Goal: Transaction & Acquisition: Purchase product/service

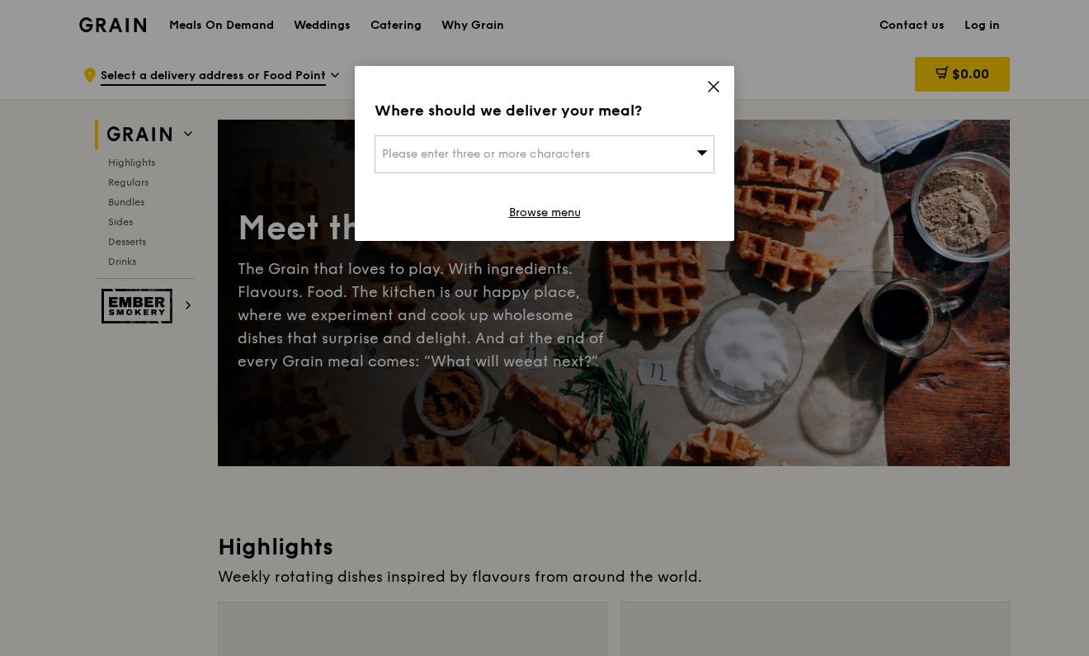
click at [710, 91] on icon at bounding box center [714, 87] width 10 height 10
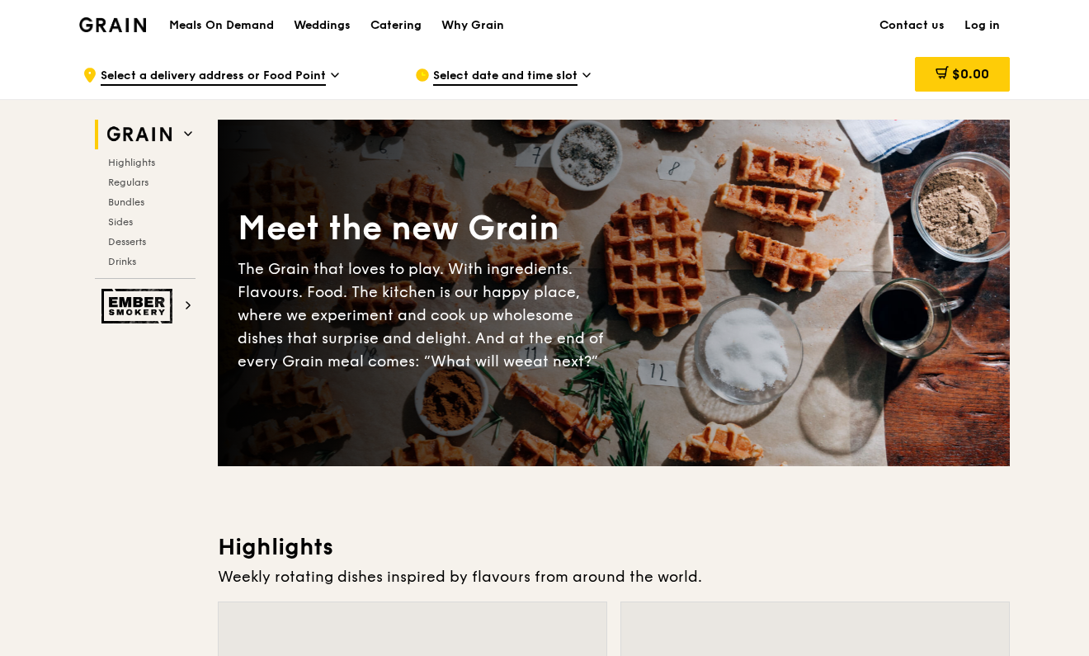
click at [983, 23] on link "Log in" at bounding box center [981, 25] width 55 height 49
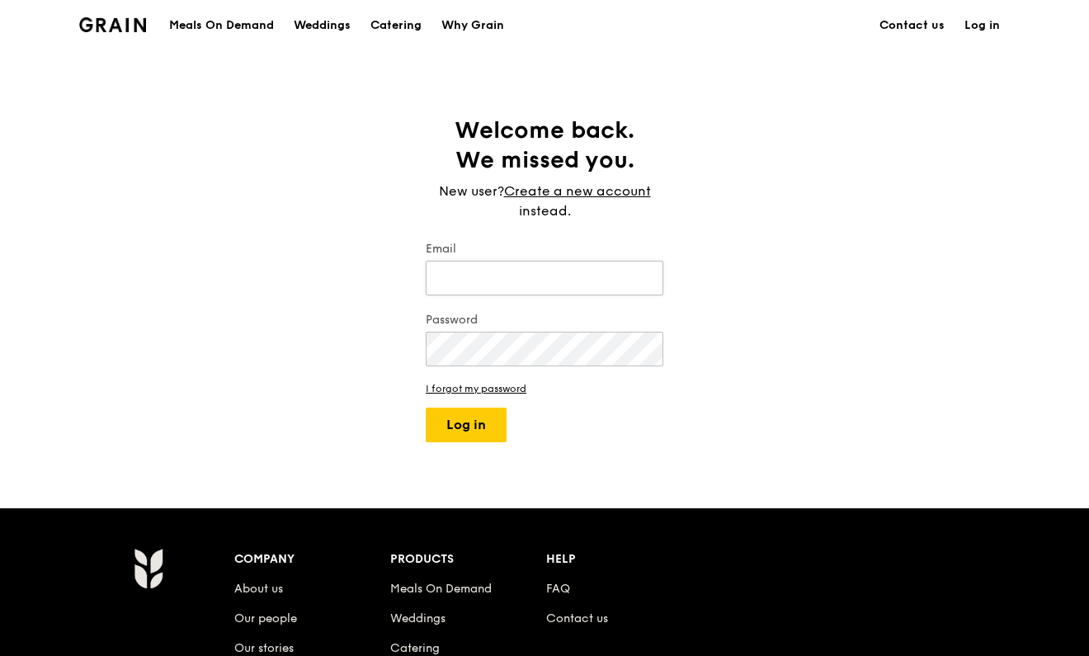
click at [549, 279] on input "Email" at bounding box center [545, 278] width 238 height 35
click at [396, 31] on div "Catering" at bounding box center [395, 25] width 51 height 49
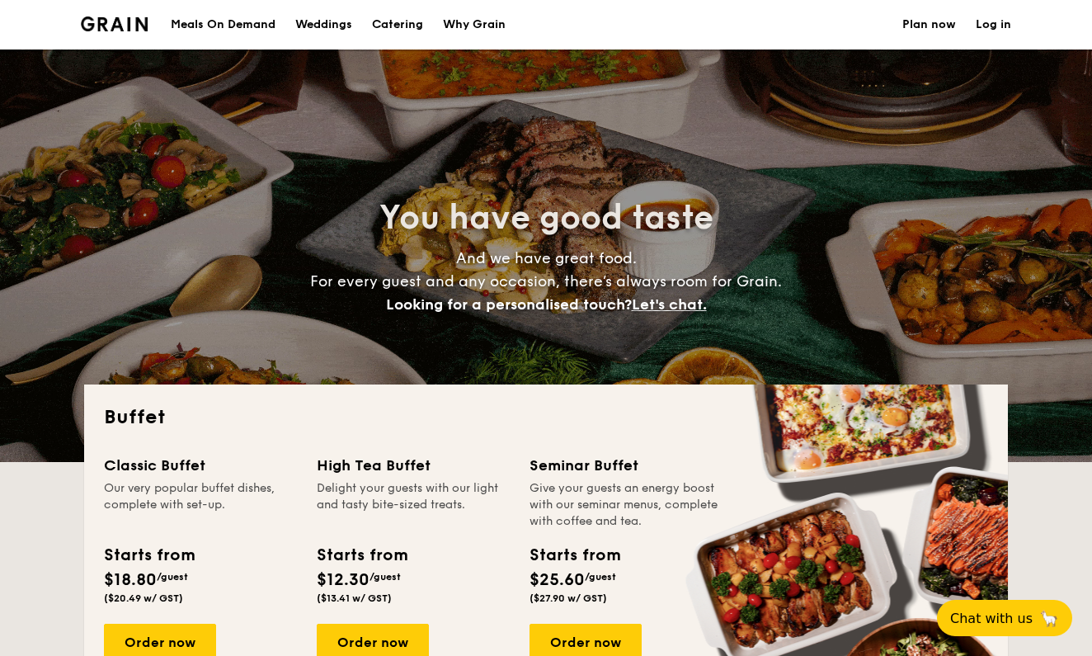
select select
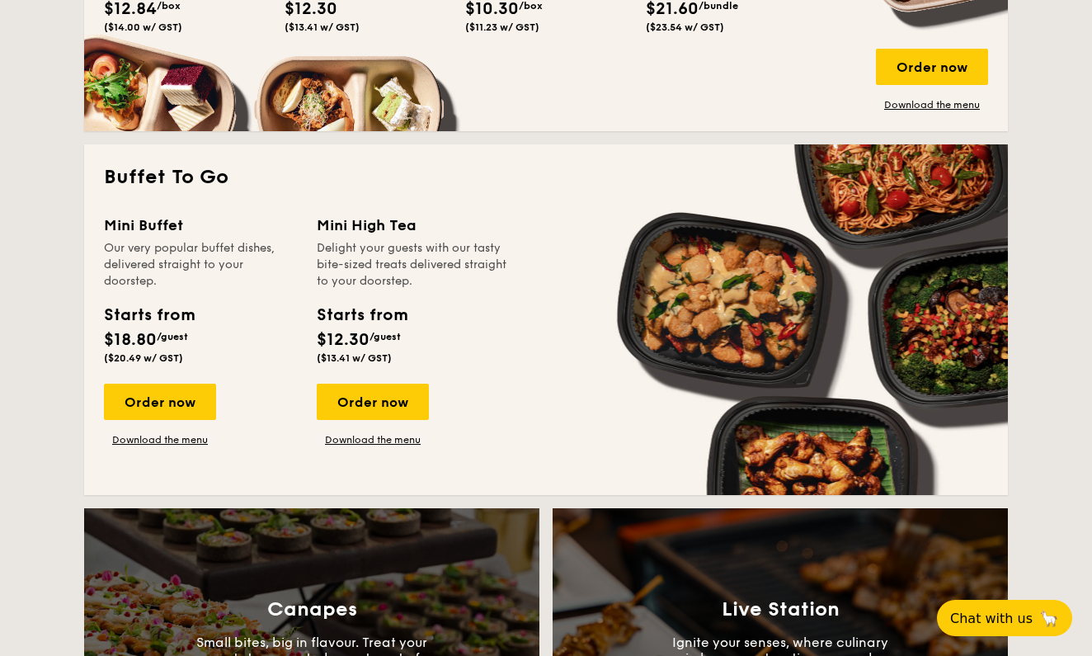
scroll to position [968, 0]
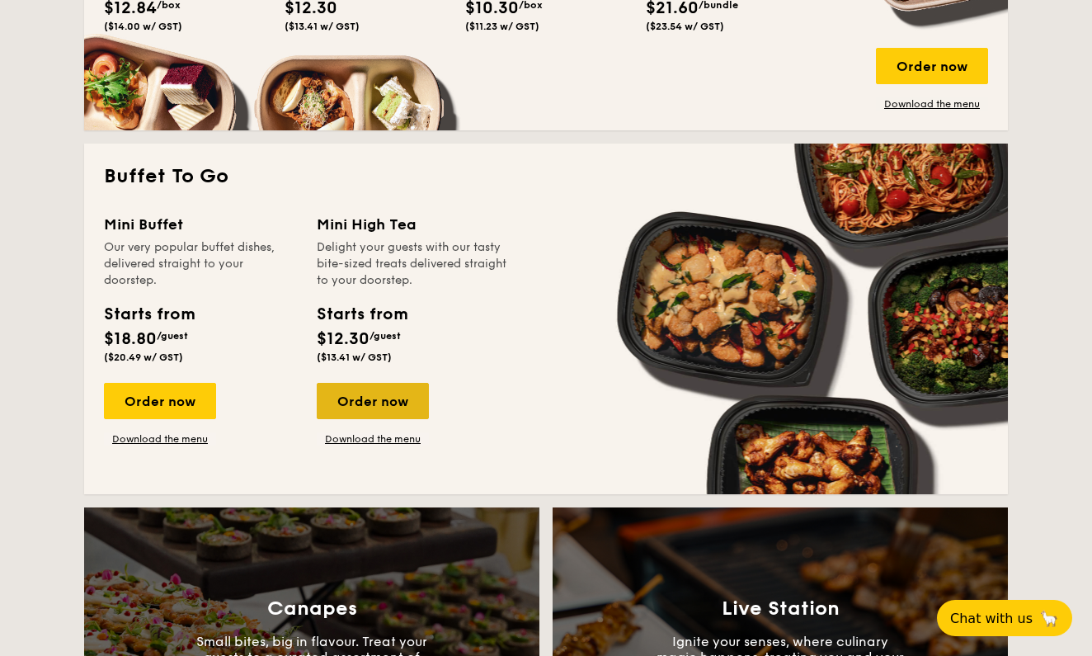
click at [390, 395] on div "Order now" at bounding box center [373, 401] width 112 height 36
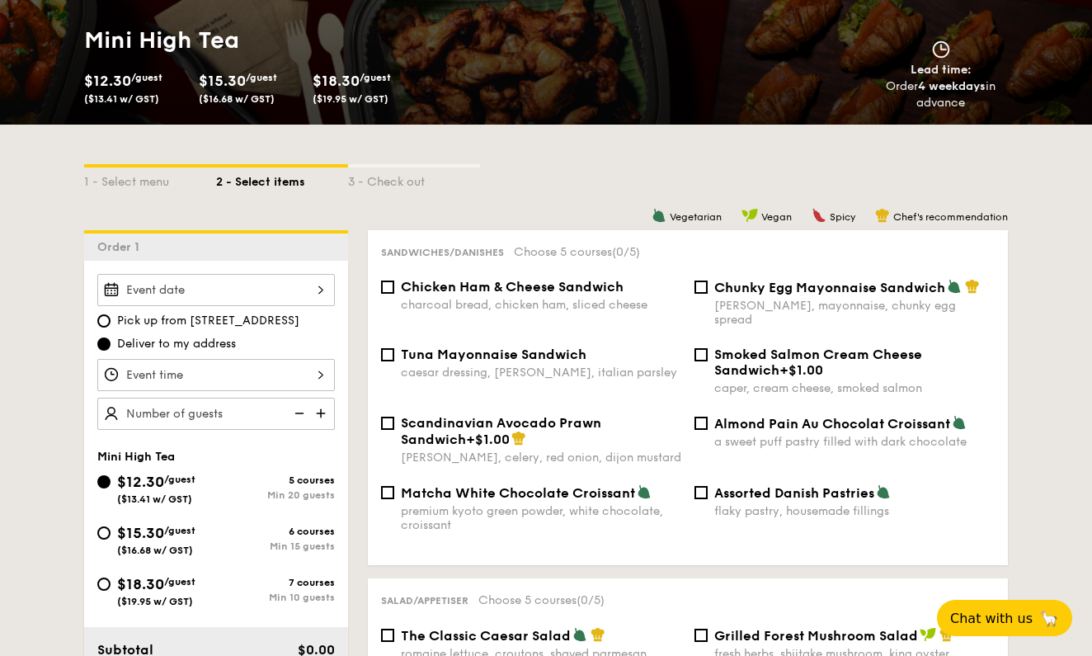
scroll to position [280, 0]
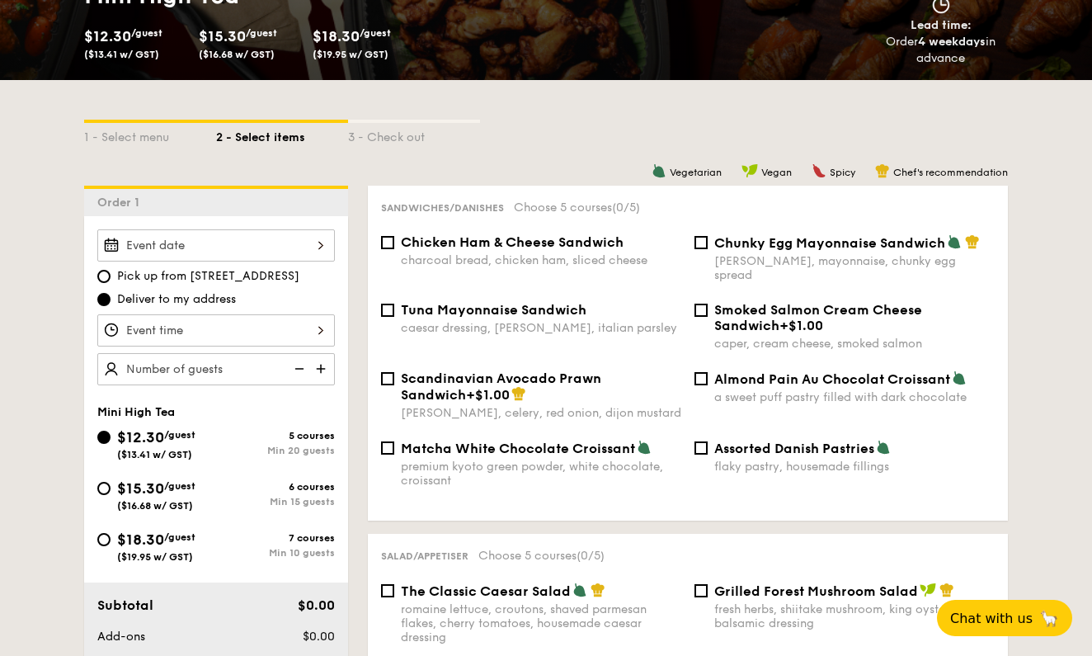
click at [261, 250] on div "2025 Sep [DATE] Tue Wed Thu Fri Sat Sun 1 2 3 4 5 6 7 8 9 10 11 12 13 14 15 16 …" at bounding box center [216, 245] width 238 height 32
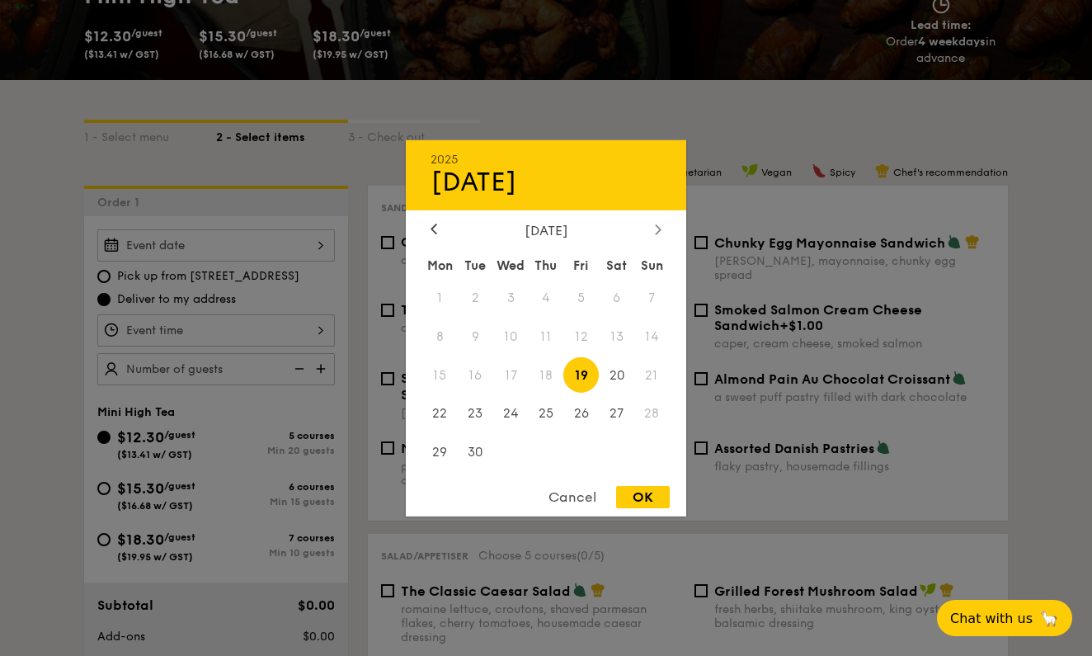
click at [658, 224] on icon at bounding box center [658, 229] width 7 height 11
click at [554, 340] on span "9" at bounding box center [546, 335] width 35 height 35
click at [629, 488] on div "OK" at bounding box center [643, 497] width 54 height 22
type input "Oct 09, 2025"
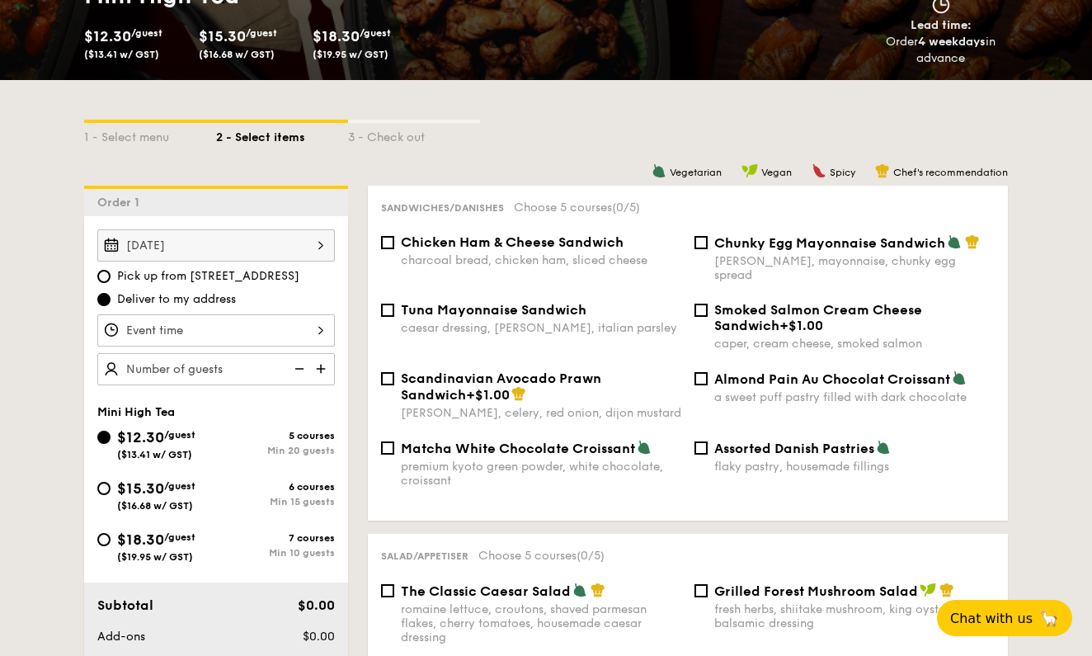
click at [297, 339] on div at bounding box center [216, 330] width 238 height 32
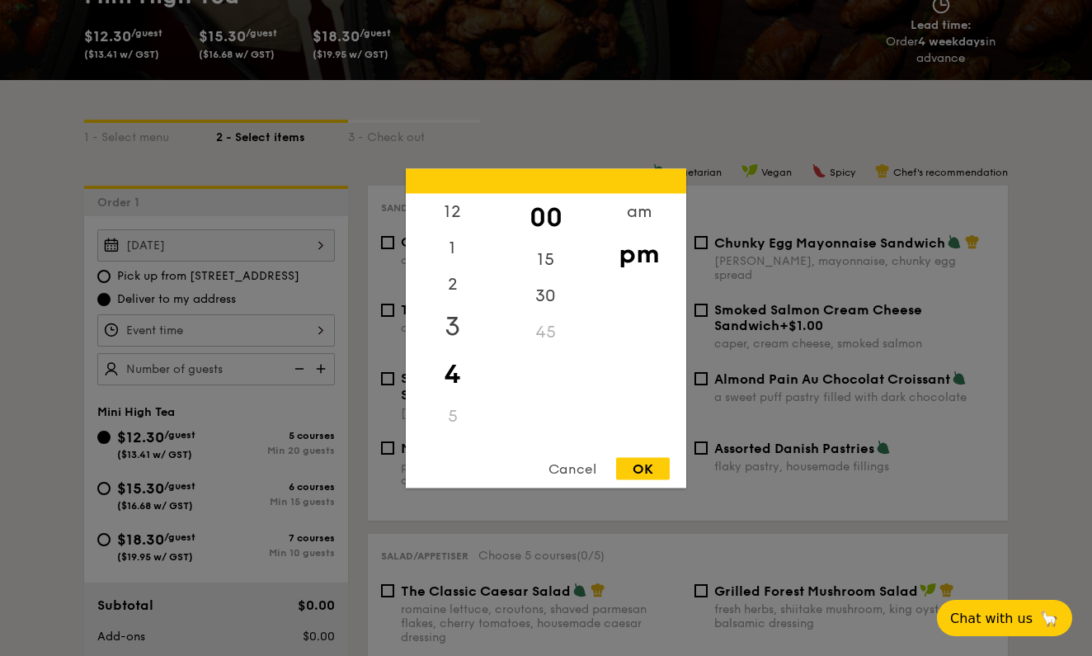
click at [468, 321] on div "3" at bounding box center [452, 326] width 93 height 48
click at [544, 331] on div "45" at bounding box center [545, 337] width 93 height 48
click at [657, 469] on div "OK" at bounding box center [643, 468] width 54 height 22
type input "3:45PM"
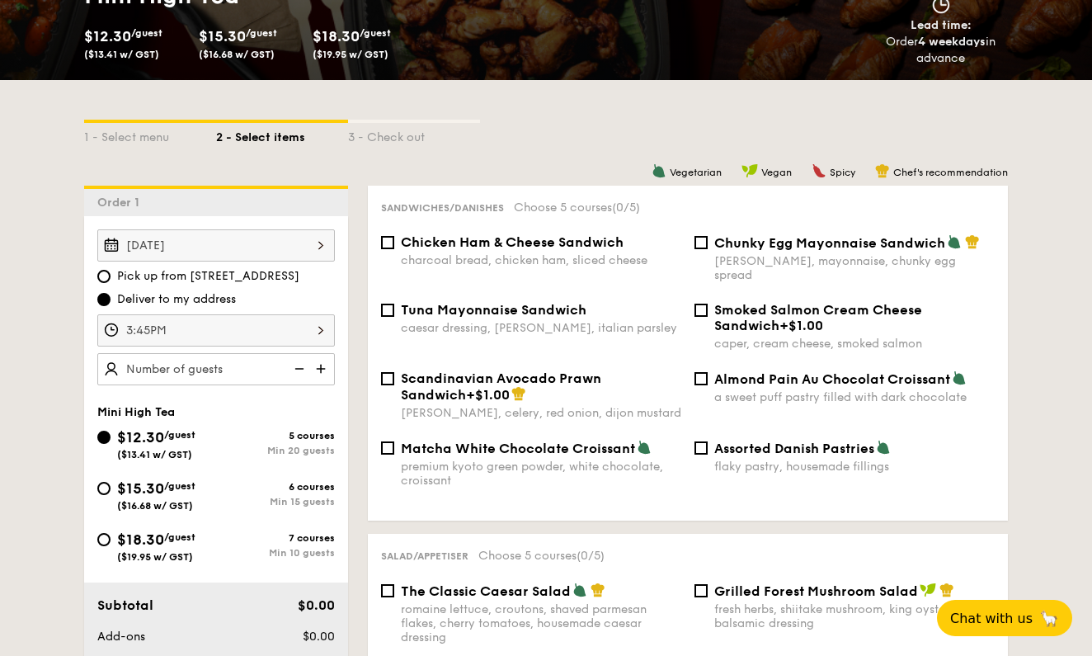
click at [320, 365] on img at bounding box center [322, 368] width 25 height 31
type input "20 guests"
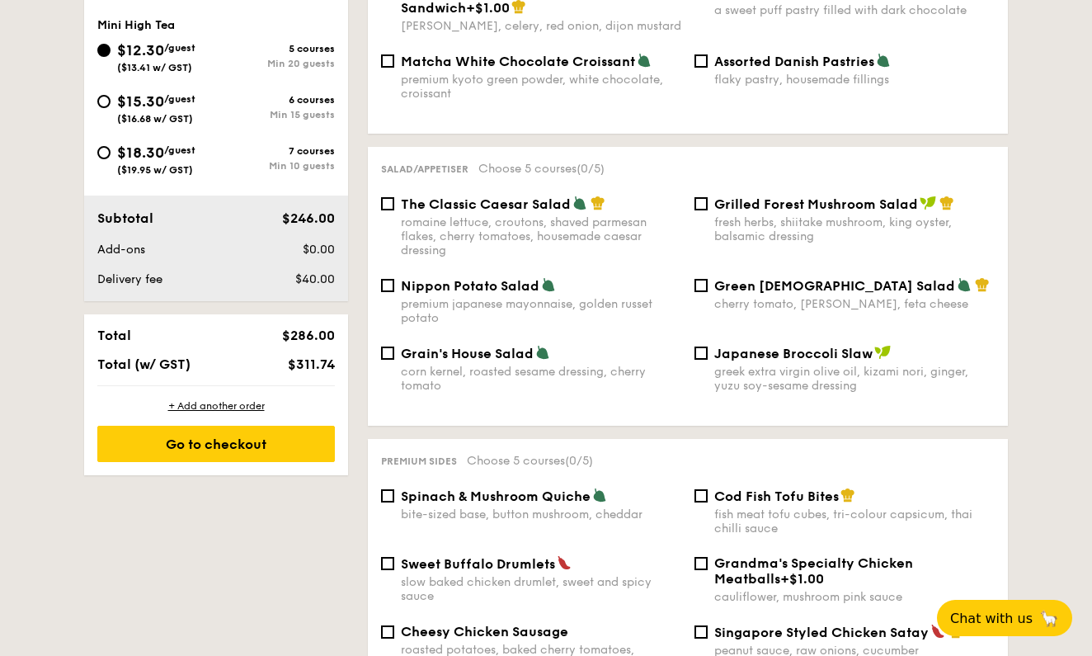
scroll to position [687, 0]
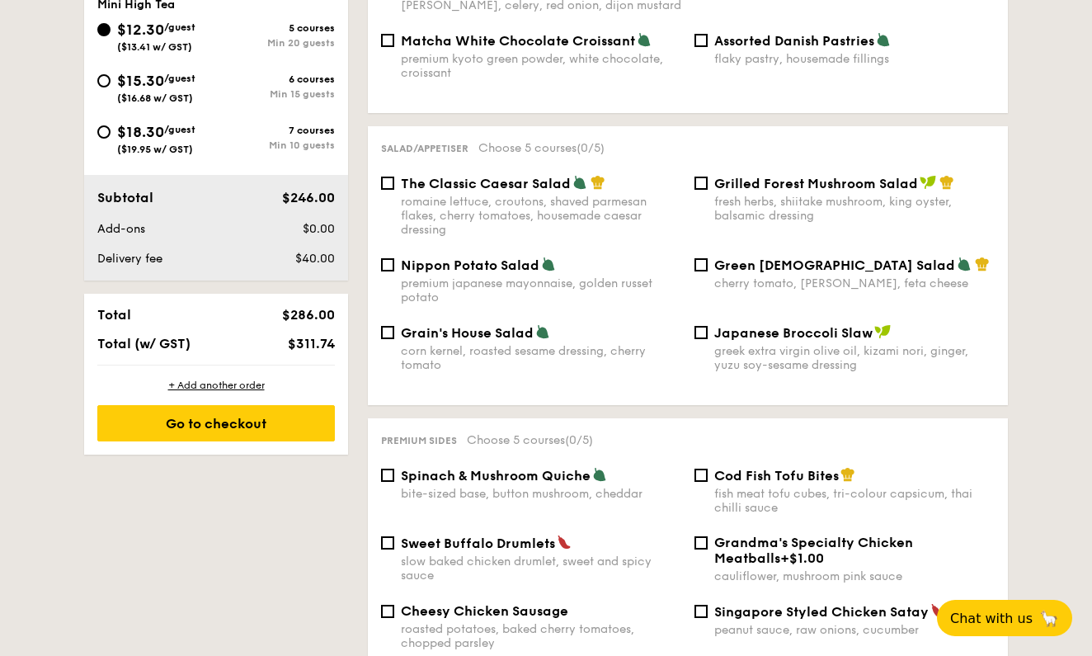
click at [573, 469] on span "Spinach & Mushroom Quiche" at bounding box center [496, 476] width 190 height 16
click at [394, 469] on input "Spinach & Mushroom Quiche bite-sized base, button mushroom, cheddar" at bounding box center [387, 475] width 13 height 13
checkbox input "true"
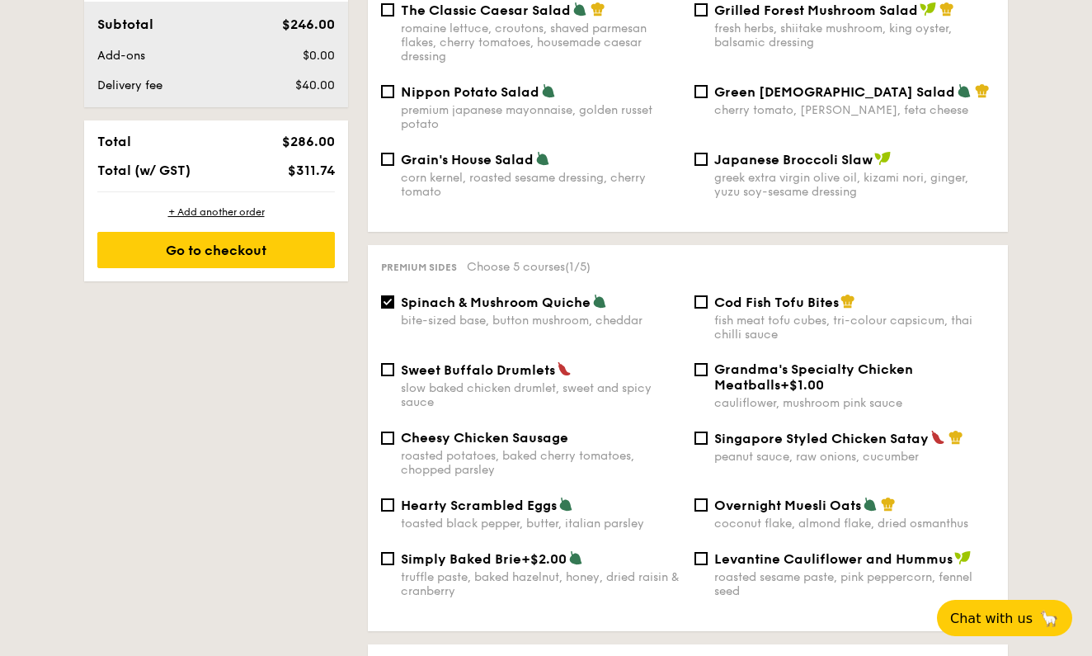
scroll to position [860, 0]
click at [709, 430] on div "Singapore Styled Chicken Satay peanut sauce, raw onions, cucumber" at bounding box center [844, 447] width 313 height 34
click at [696, 431] on input "Singapore Styled Chicken Satay peanut sauce, raw onions, cucumber" at bounding box center [701, 437] width 13 height 13
checkbox input "true"
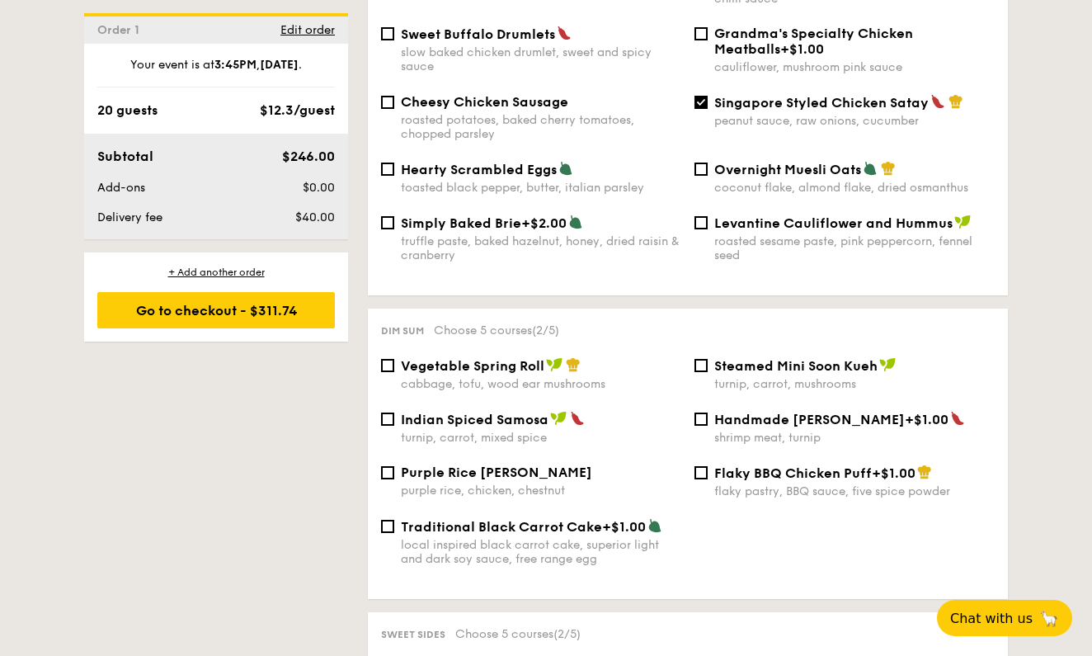
scroll to position [1199, 0]
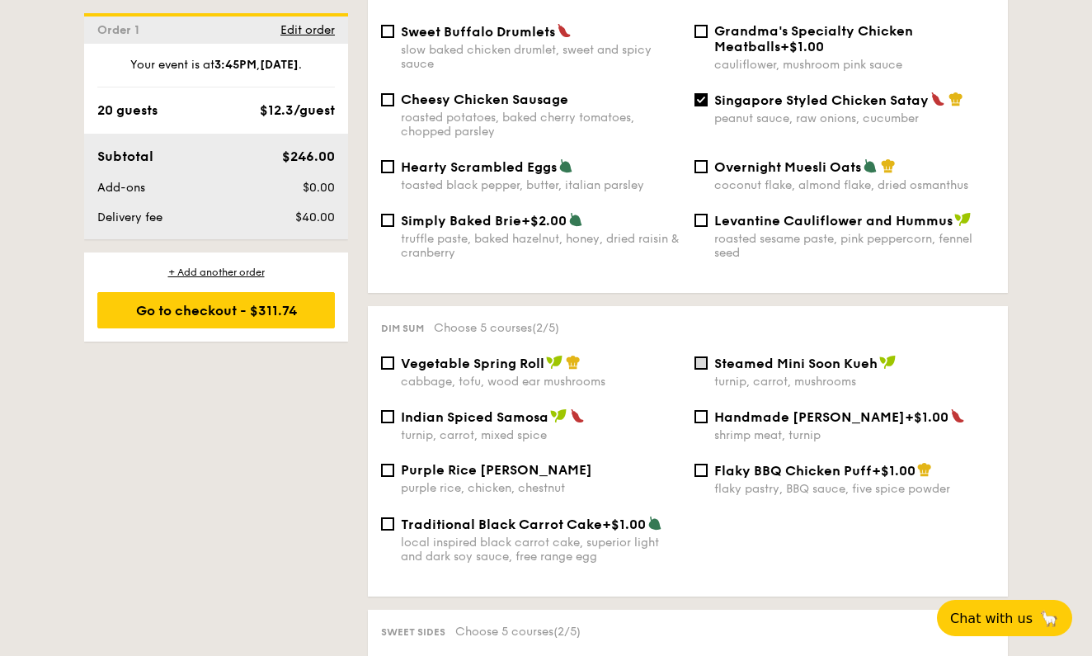
click at [702, 356] on input "Steamed Mini Soon Kueh turnip, carrot, mushrooms" at bounding box center [701, 362] width 13 height 13
checkbox input "true"
click at [398, 408] on div "Indian Spiced Samosa turnip, carrot, mixed spice" at bounding box center [531, 425] width 313 height 34
click at [390, 410] on input "Indian Spiced Samosa turnip, carrot, mixed spice" at bounding box center [387, 416] width 13 height 13
checkbox input "true"
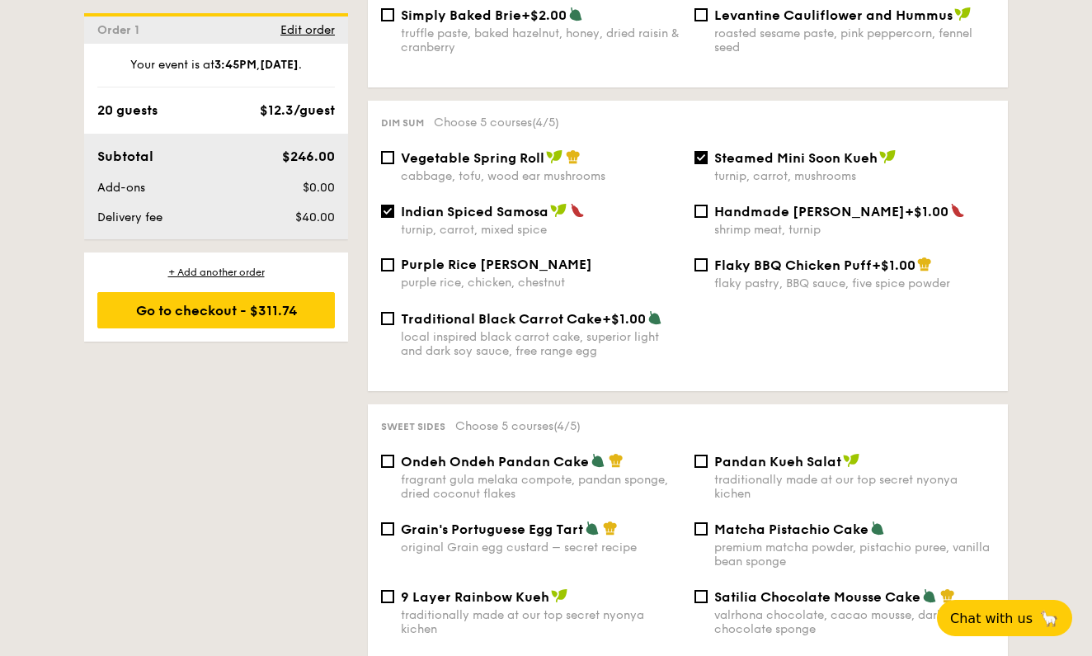
scroll to position [1466, 0]
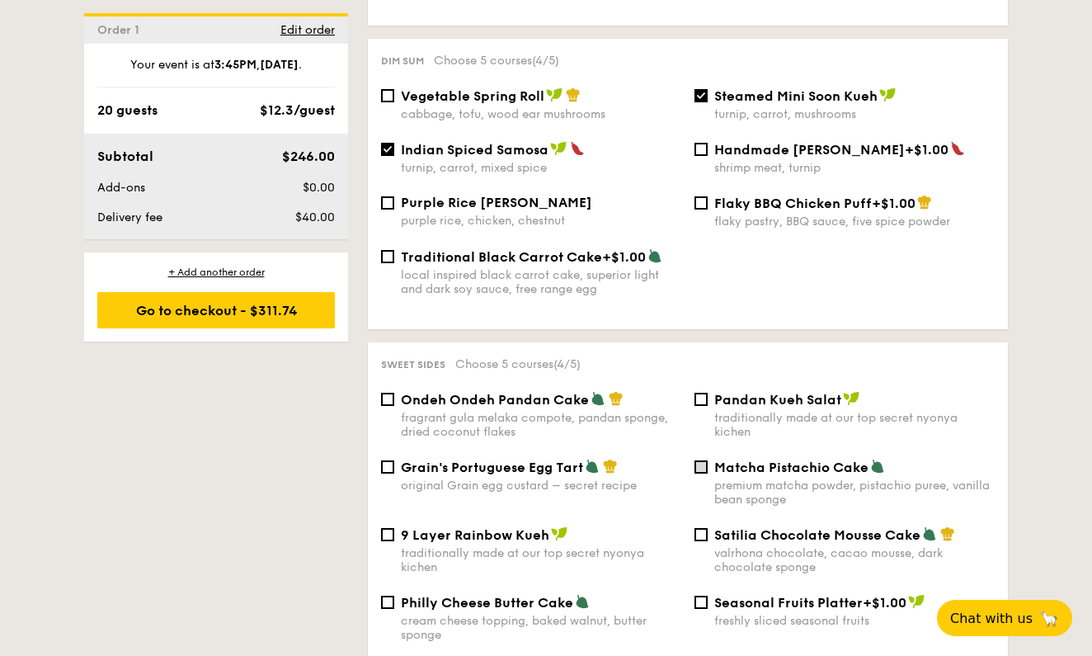
click at [706, 460] on input "Matcha Pistachio Cake premium matcha powder, pistachio puree, vanilla bean spon…" at bounding box center [701, 466] width 13 height 13
checkbox input "true"
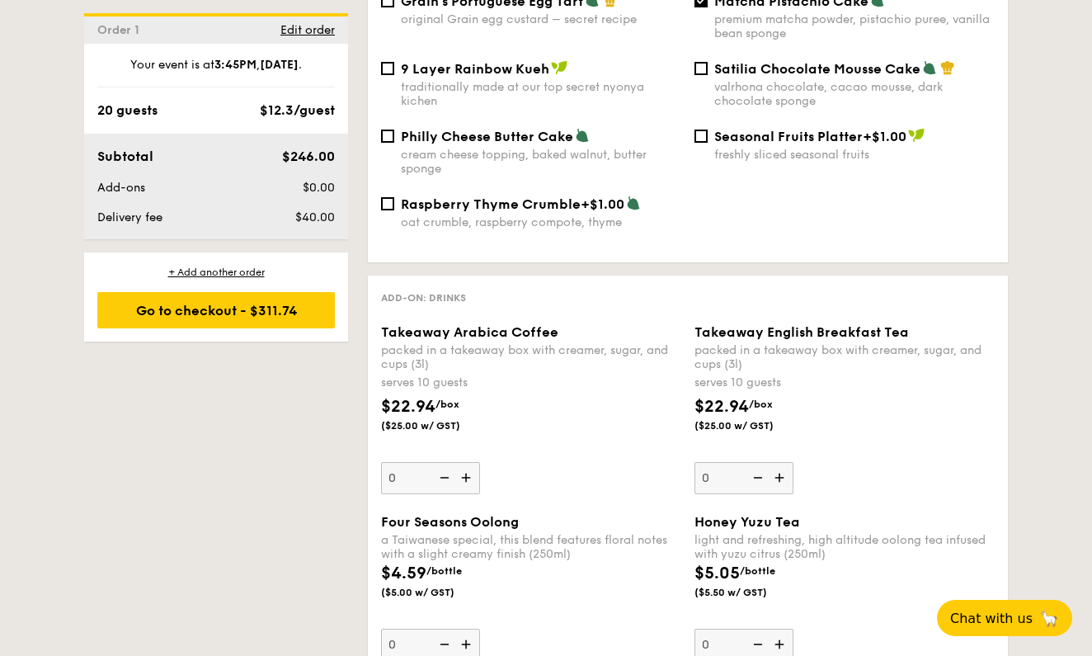
scroll to position [1933, 0]
click at [469, 466] on img at bounding box center [467, 476] width 25 height 31
click at [469, 466] on input "0" at bounding box center [430, 477] width 99 height 32
type input "1"
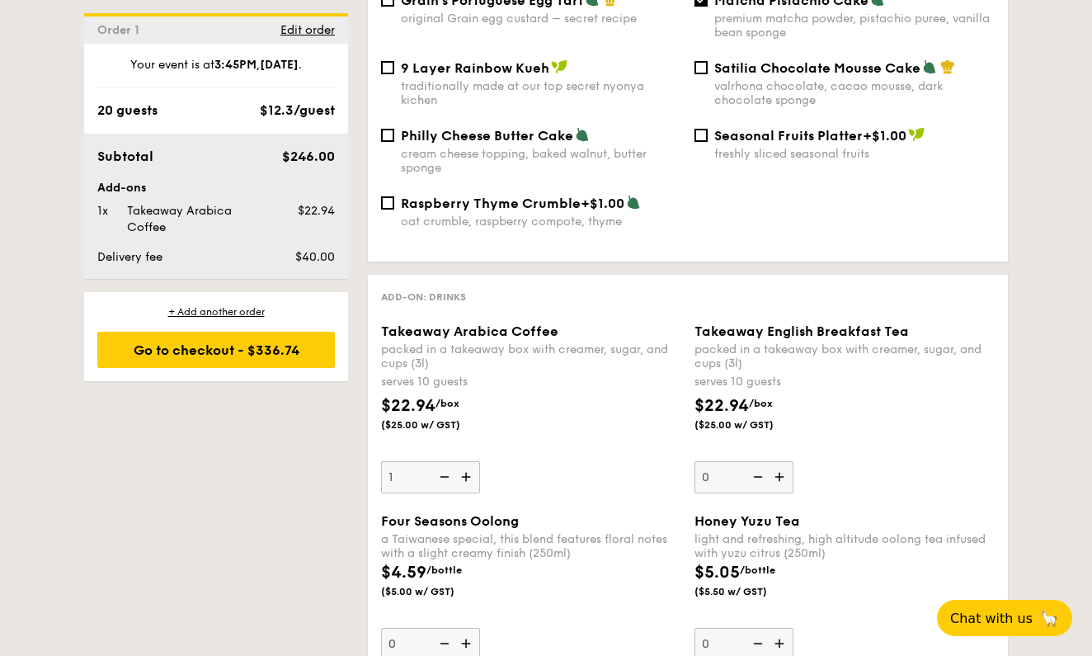
click at [785, 465] on img at bounding box center [781, 476] width 25 height 31
click at [785, 465] on input "0" at bounding box center [744, 477] width 99 height 32
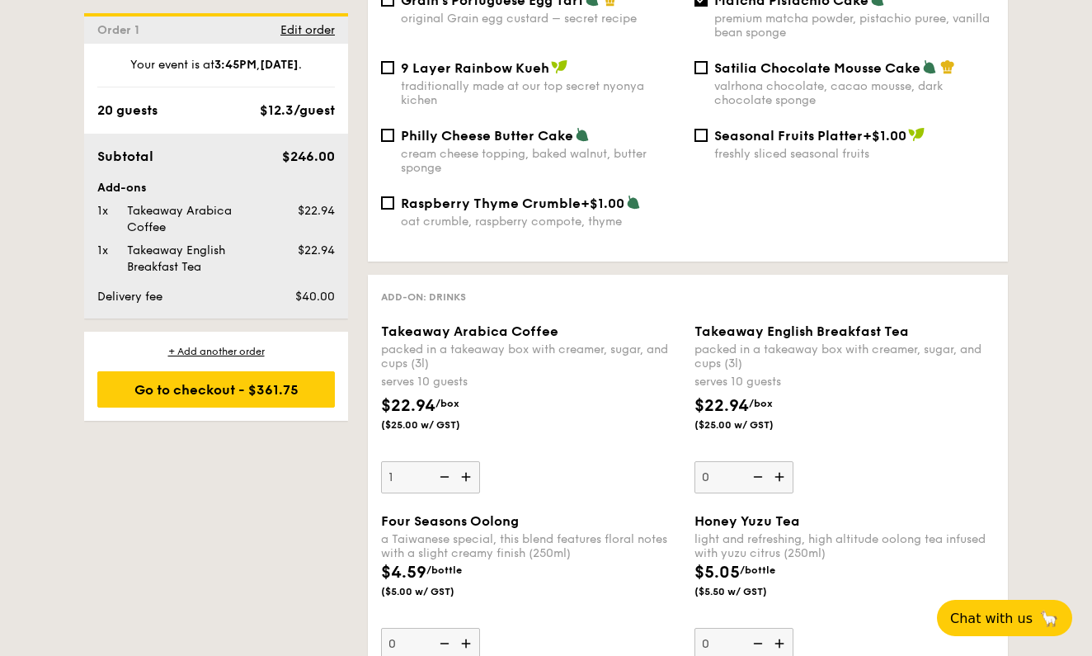
type input "1"
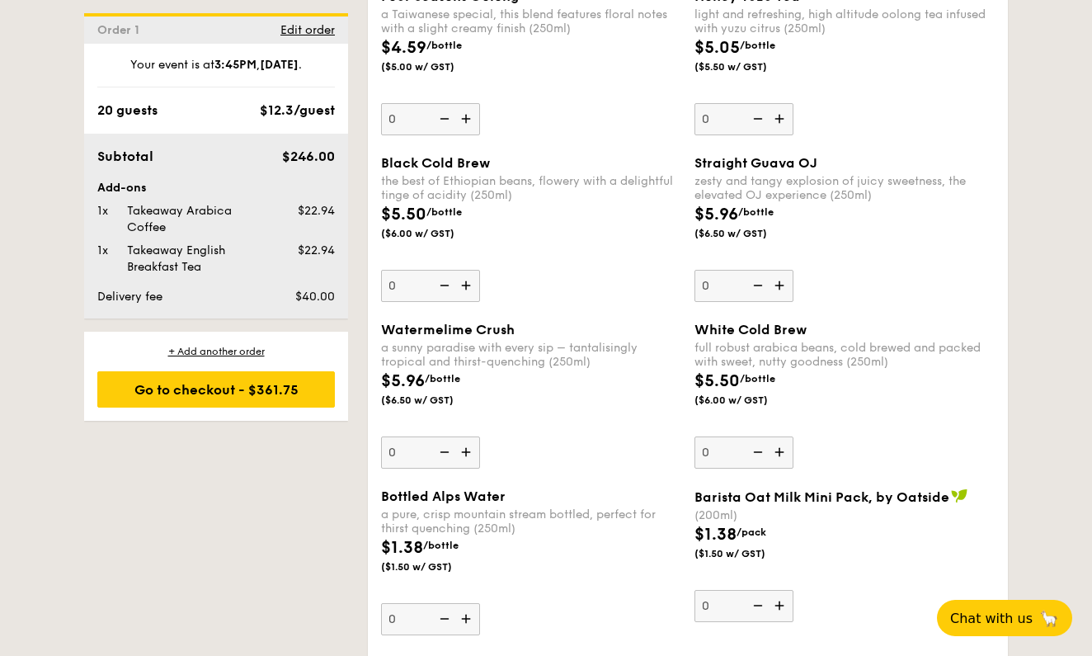
scroll to position [2374, 0]
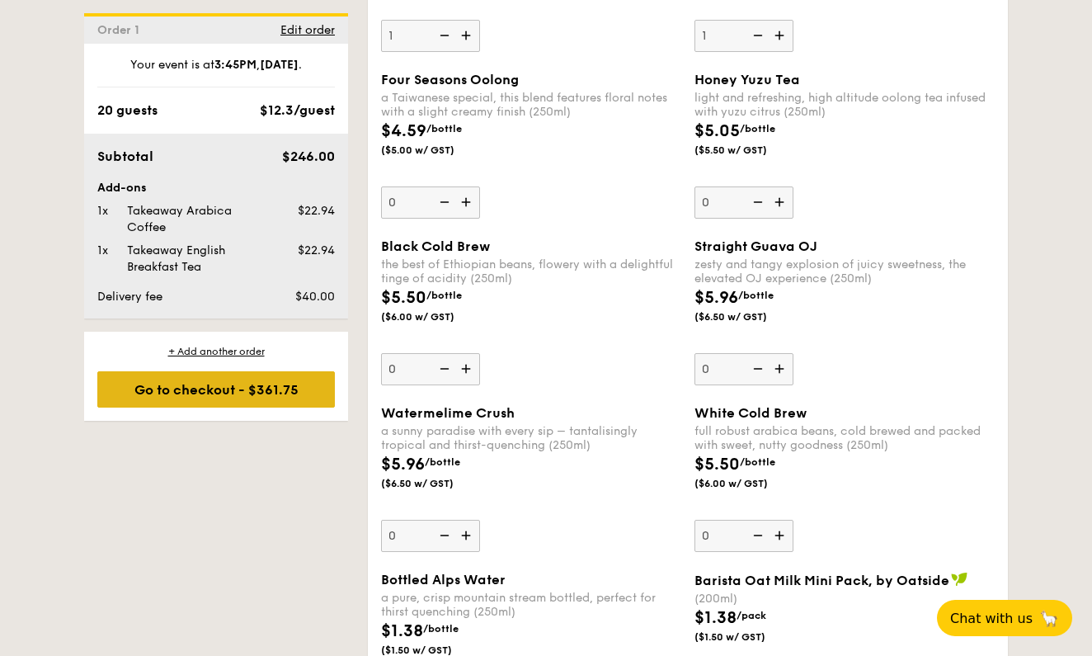
click at [290, 396] on div "Go to checkout - $361.75" at bounding box center [216, 389] width 238 height 36
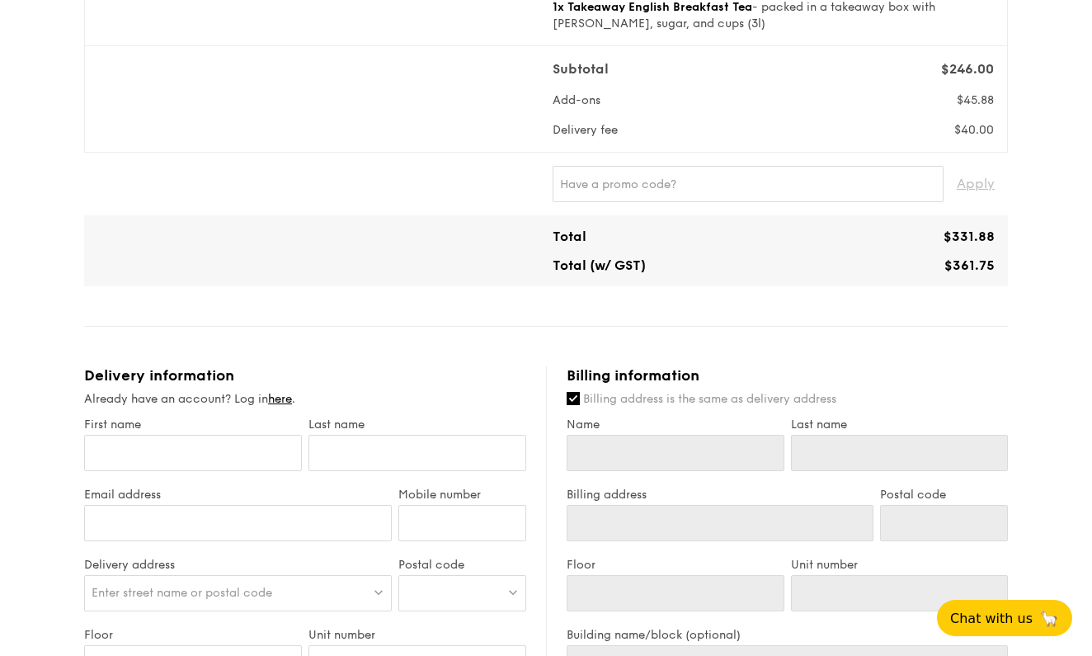
scroll to position [414, 0]
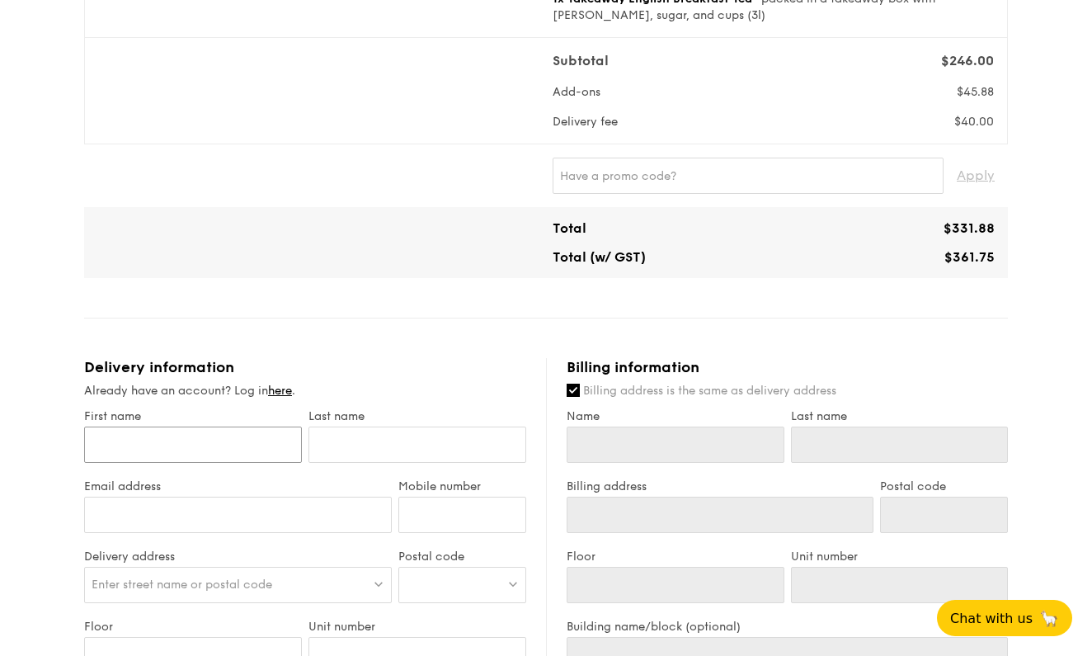
type input "G"
type input "Ga"
type input "Gar"
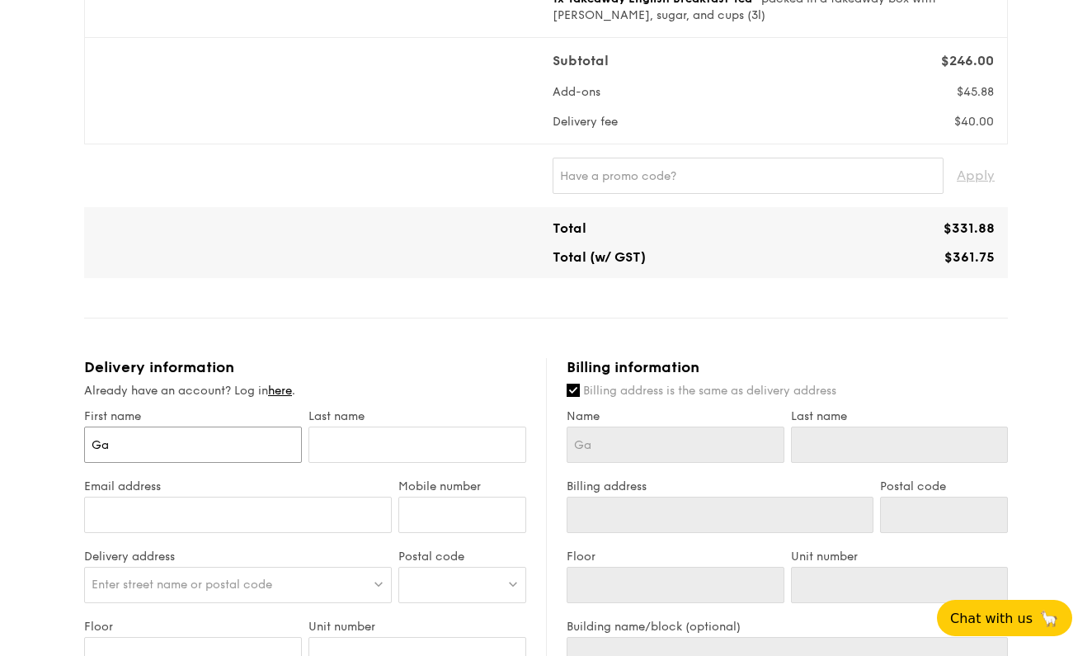
type input "Gar"
type input "Garr"
type input "Garry"
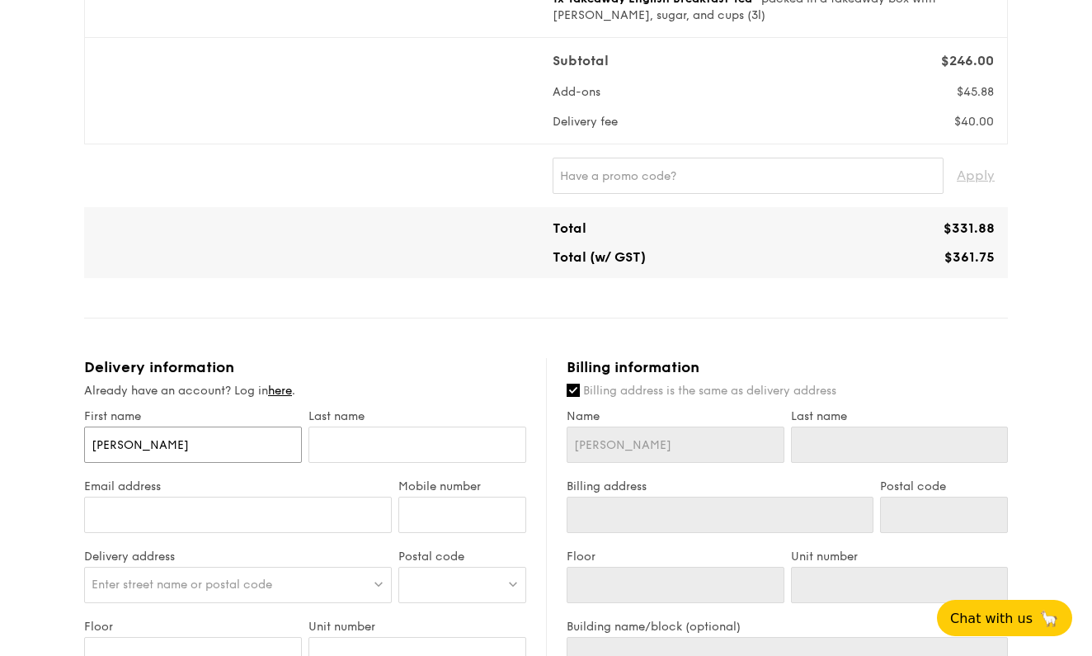
type input "Garry"
type input "L"
type input "Li"
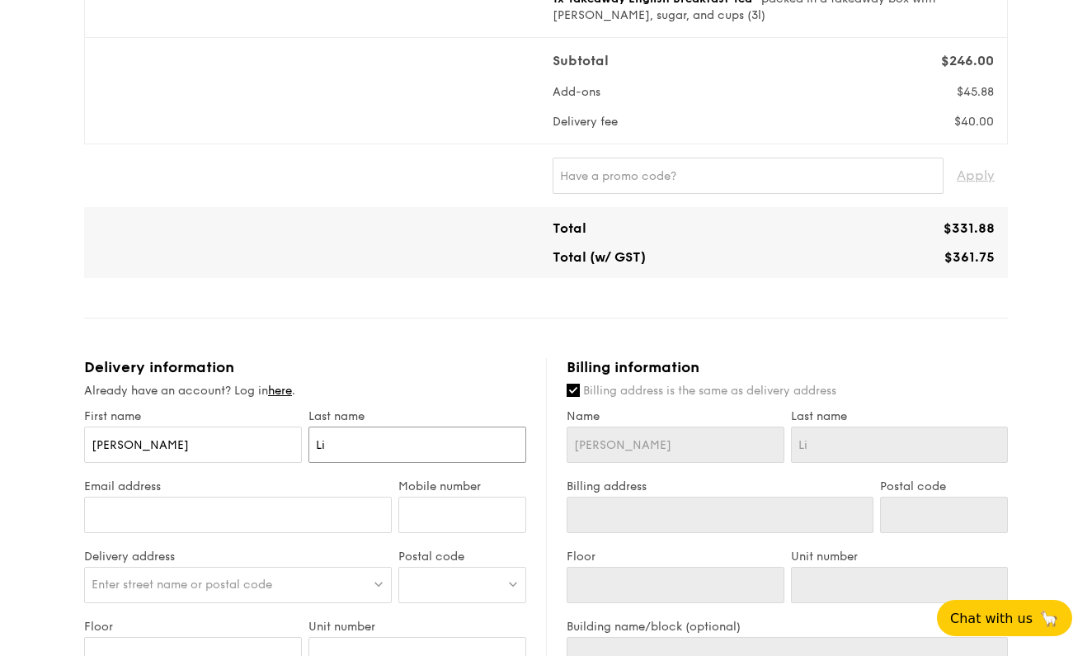
type input "Lim"
type input "garry_lim@iras.gov.sg"
type input "92338925"
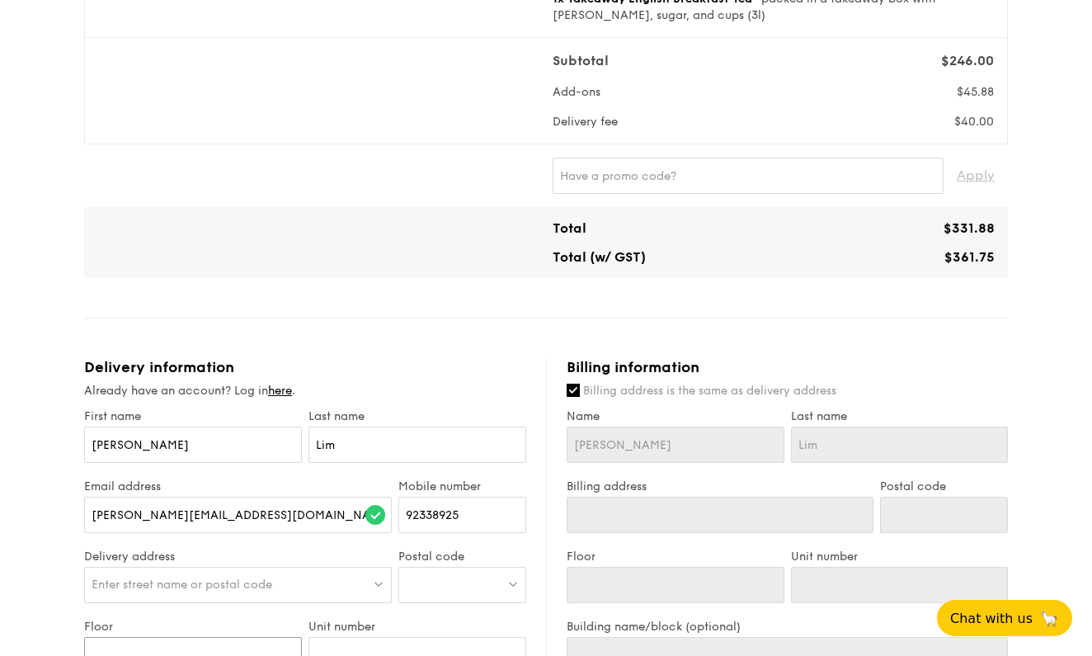
scroll to position [421, 0]
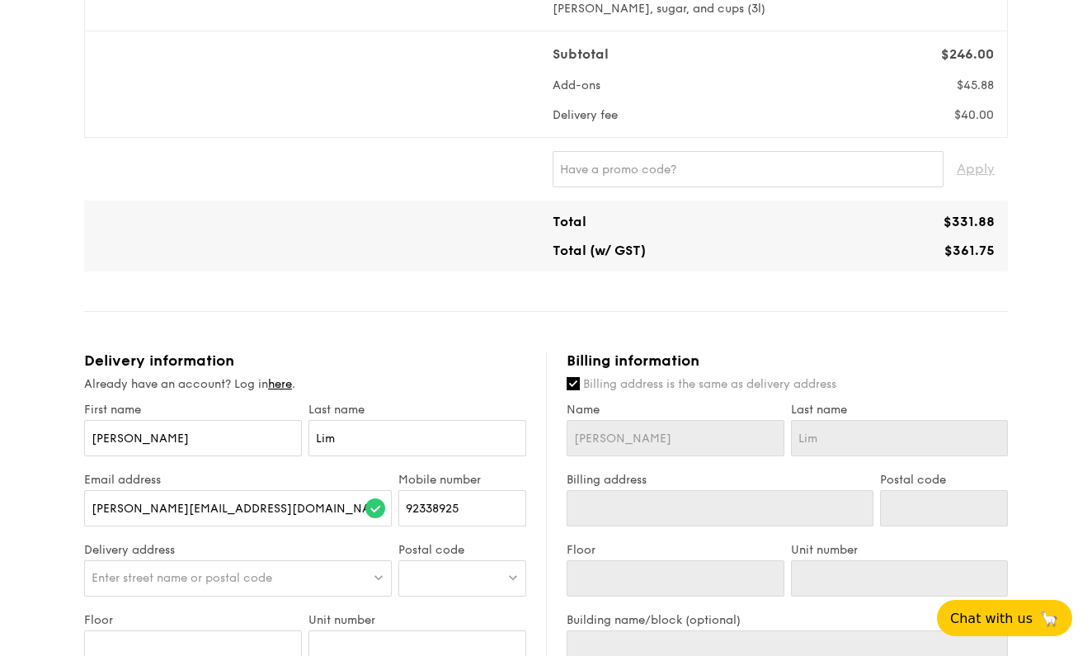
click at [455, 581] on div at bounding box center [462, 578] width 128 height 36
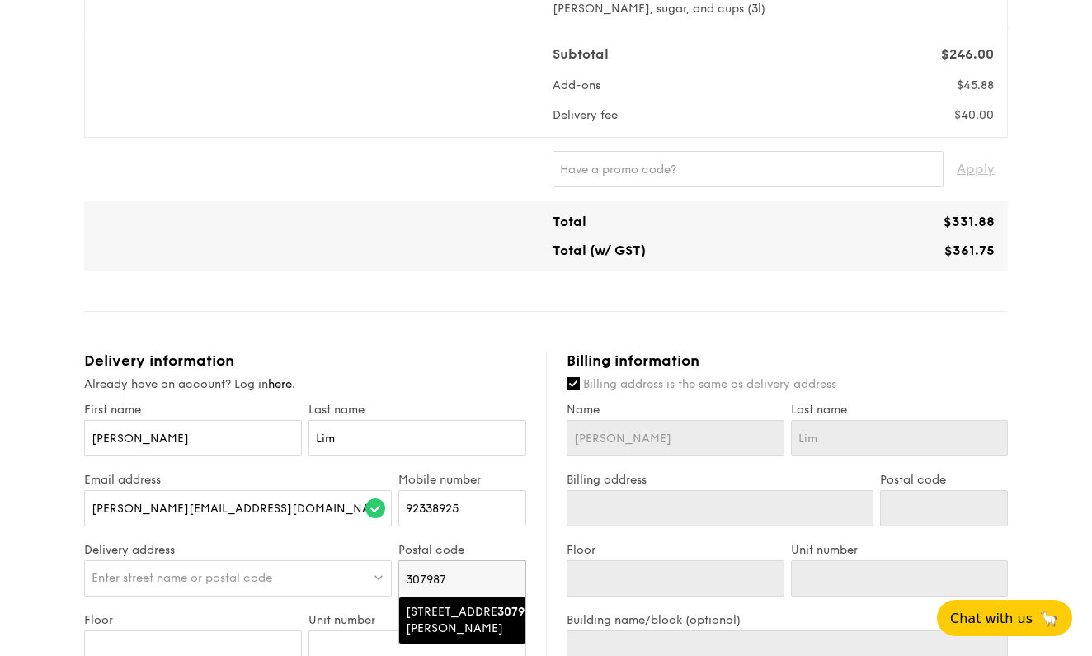
type input "307987"
click at [448, 624] on div "55 Newton Road" at bounding box center [448, 620] width 85 height 33
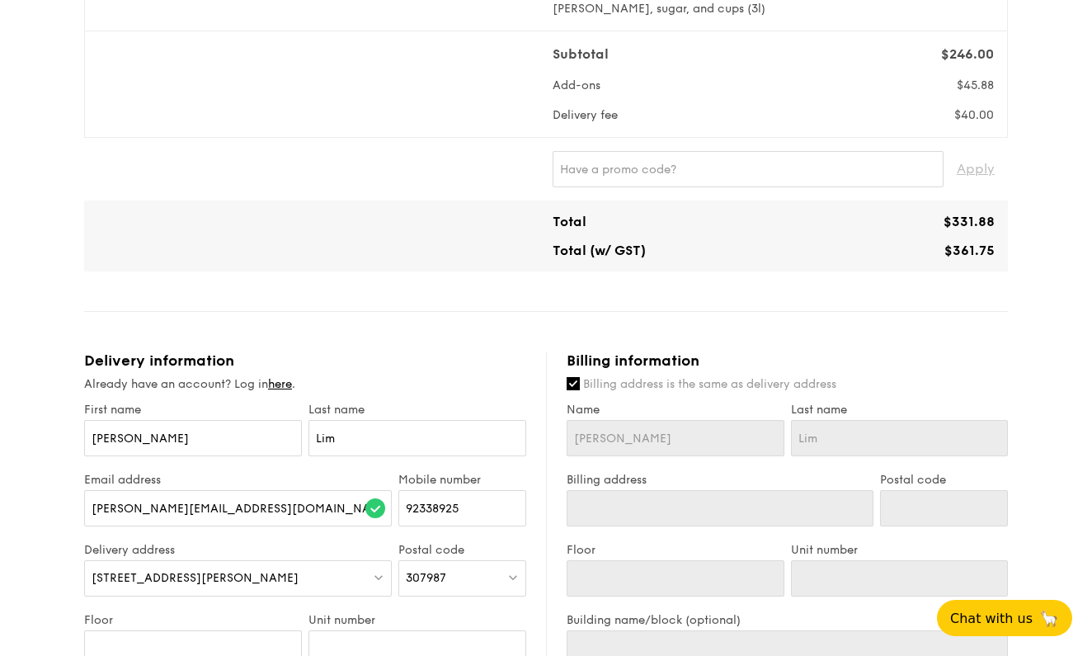
type input "55 Newton Road"
type input "307987"
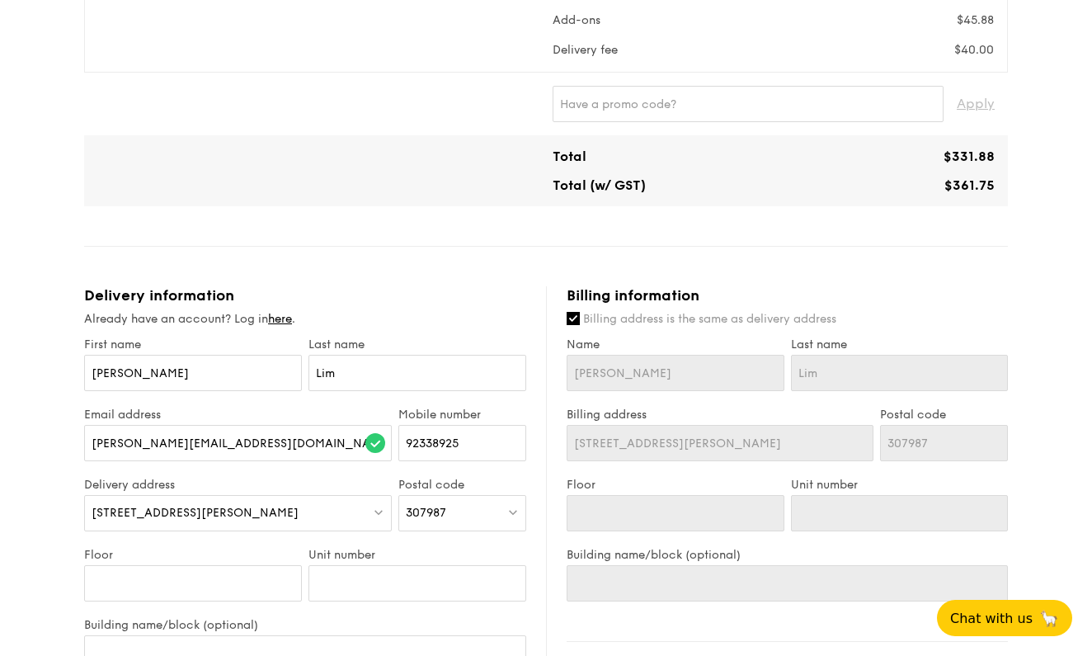
scroll to position [501, 0]
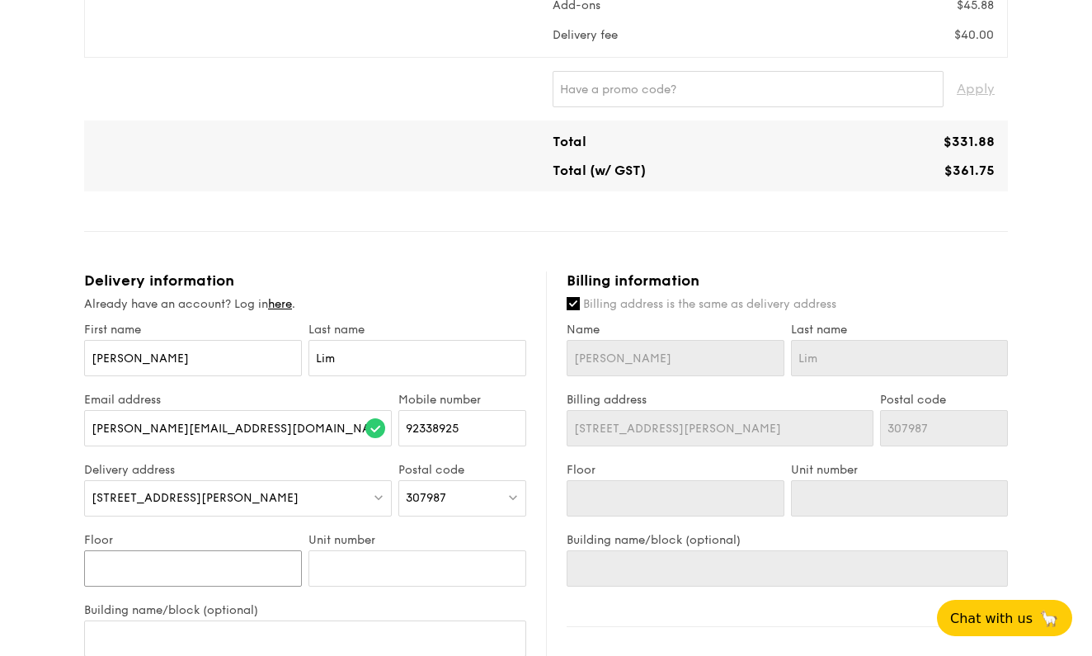
click at [258, 558] on input "Floor" at bounding box center [193, 568] width 218 height 36
type input "0"
type input "01"
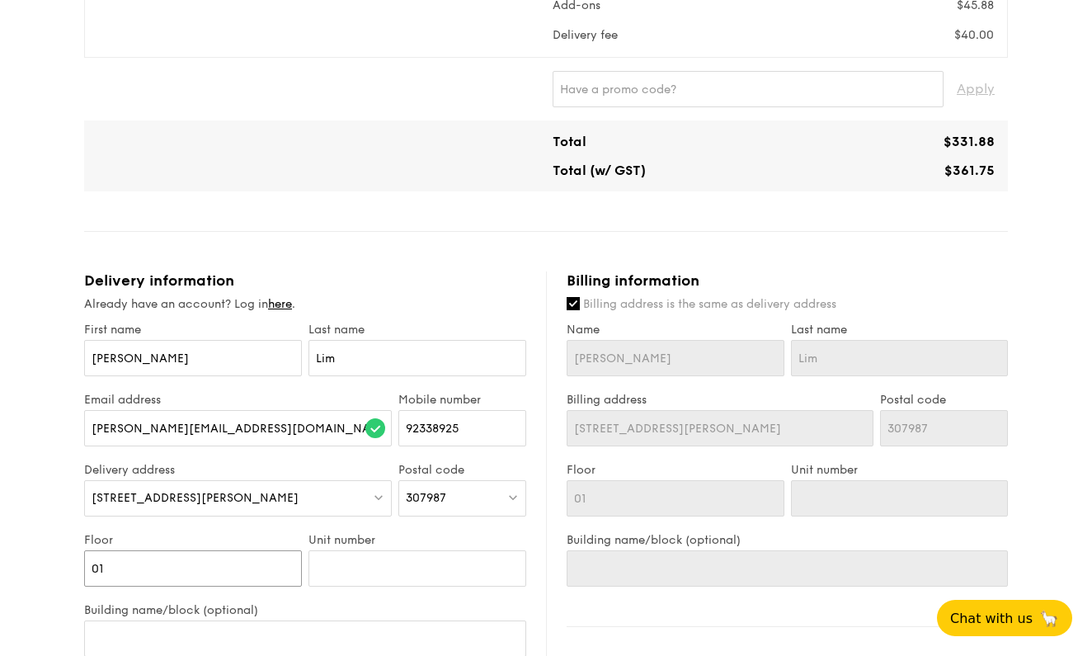
type input "01"
type input "0"
type input "01"
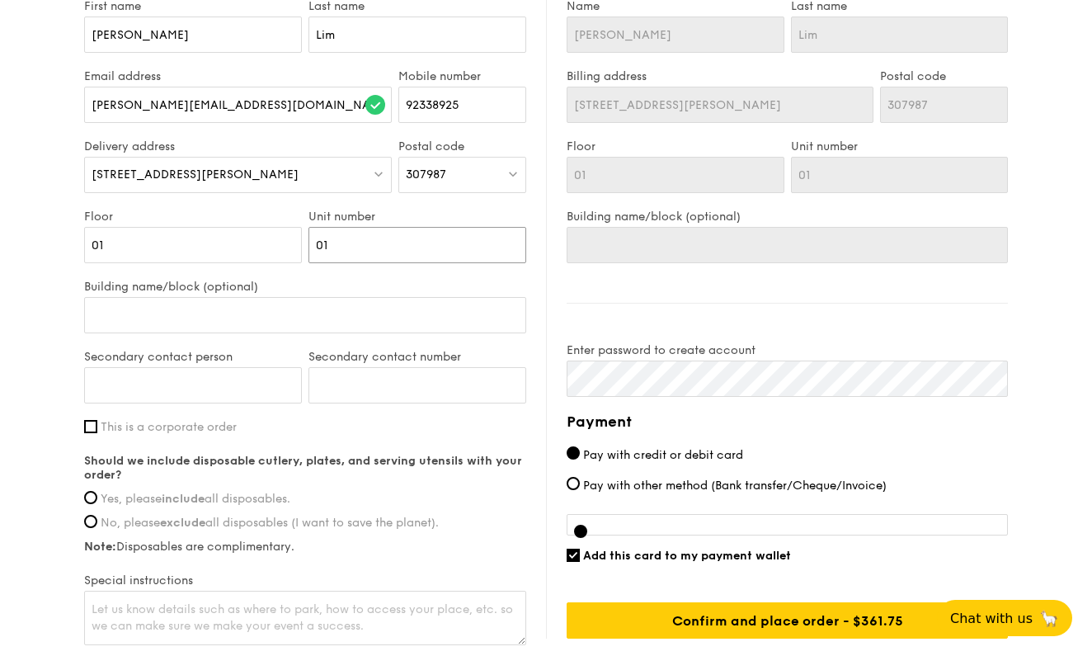
scroll to position [831, 0]
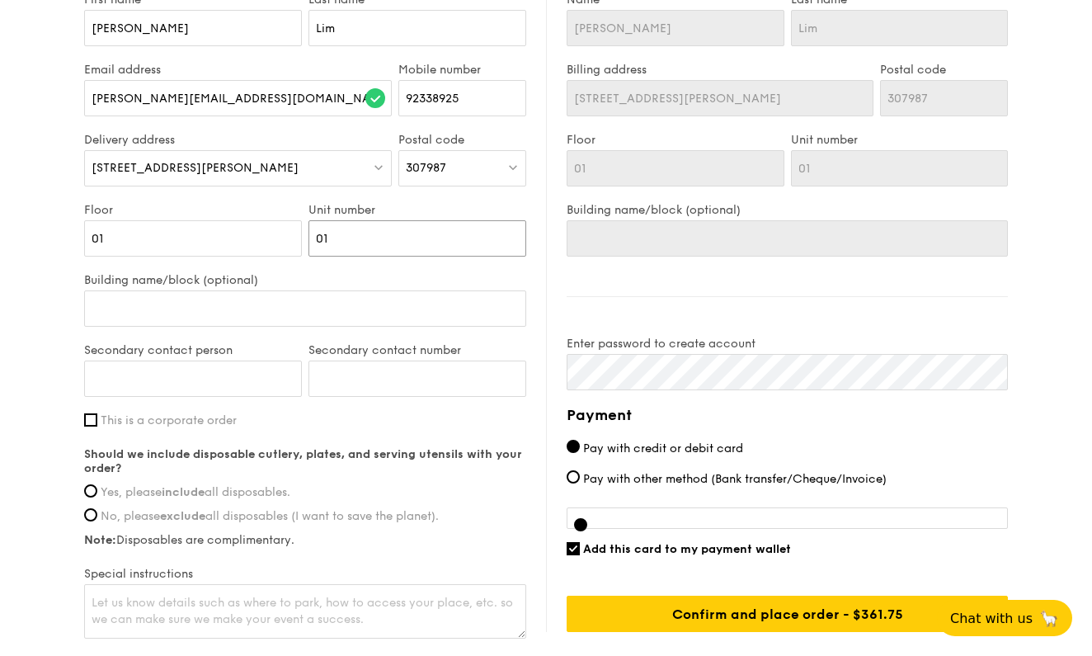
type input "01"
type input "Christine"
type input "92423005"
type input "R"
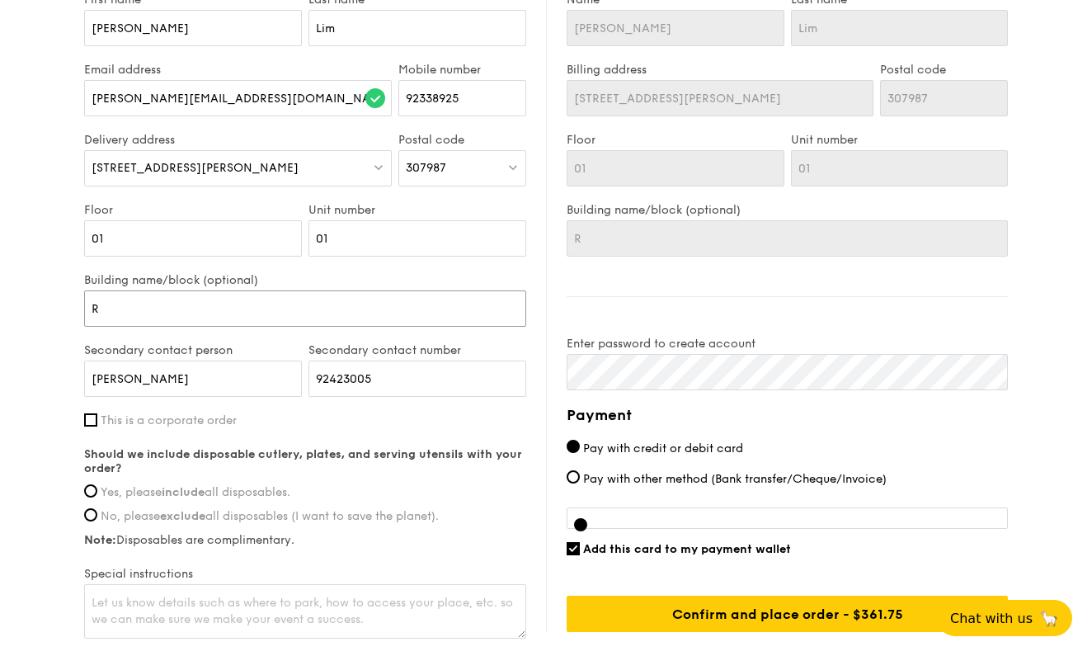
type input "Re"
type input "Reb"
type input "Re"
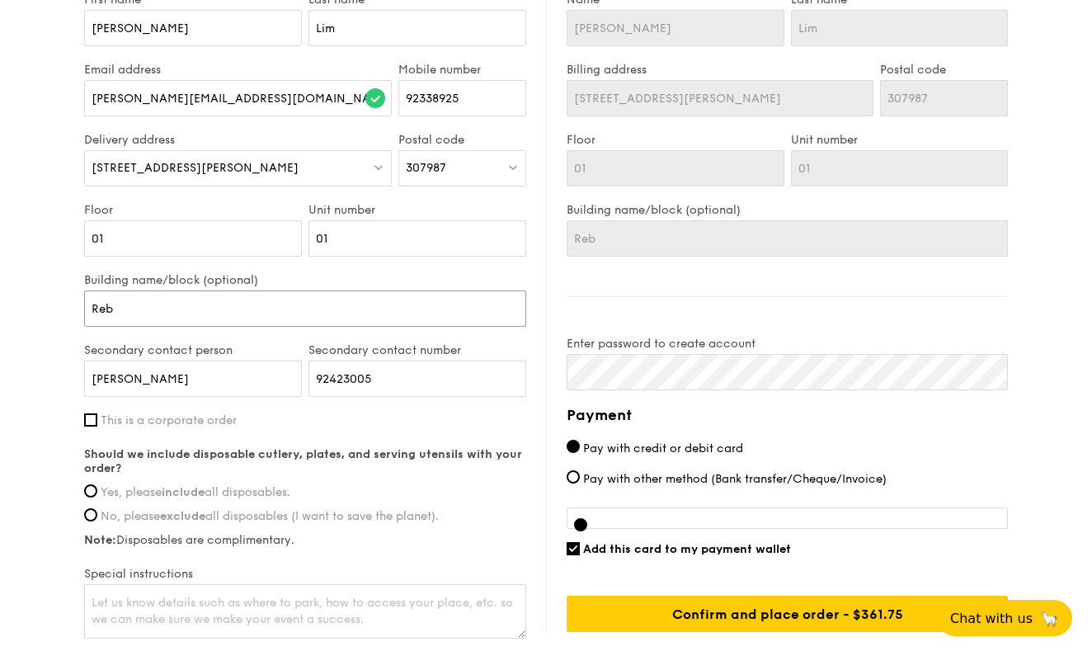
type input "Re"
type input "Rev"
type input "Reve"
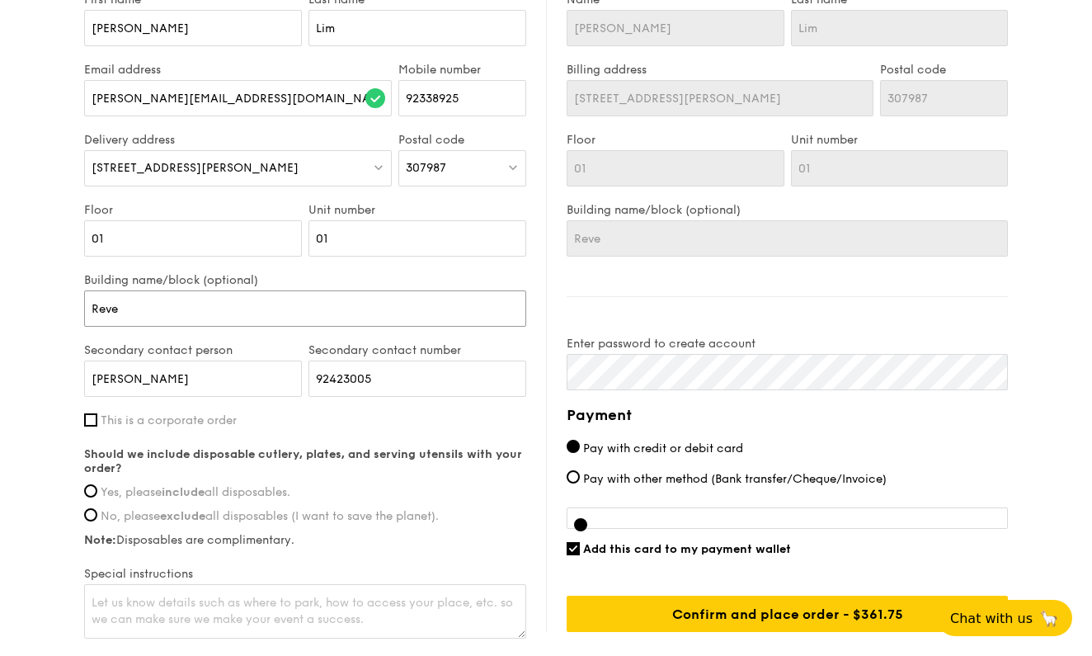
type input "Reven"
type input "Revenu"
type input "Revenue"
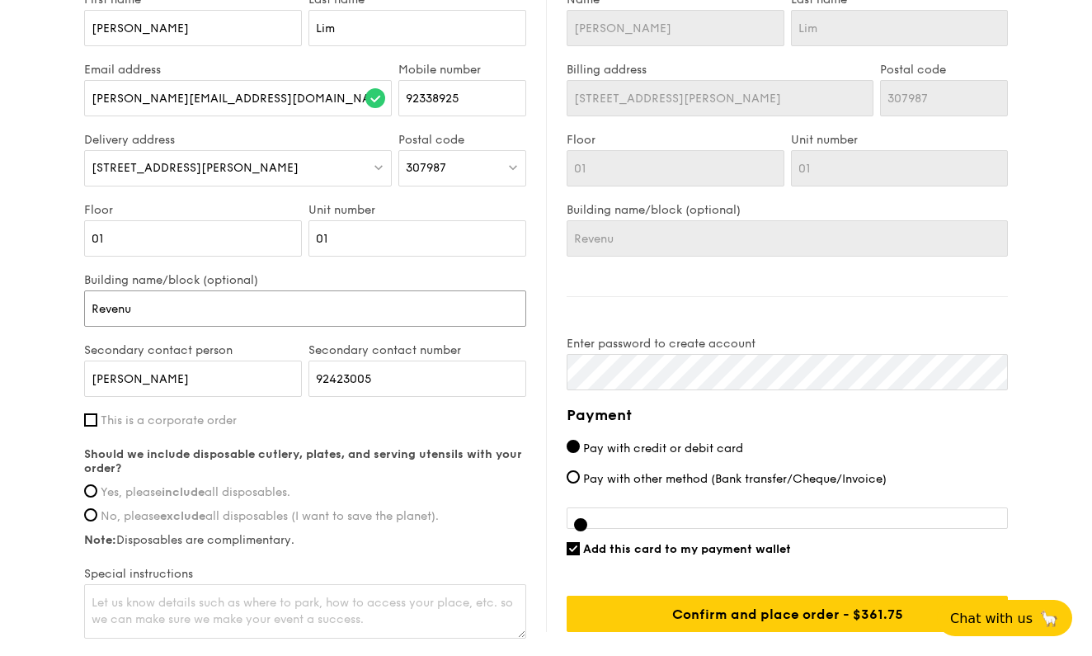
type input "Revenue"
type input "Revenue H"
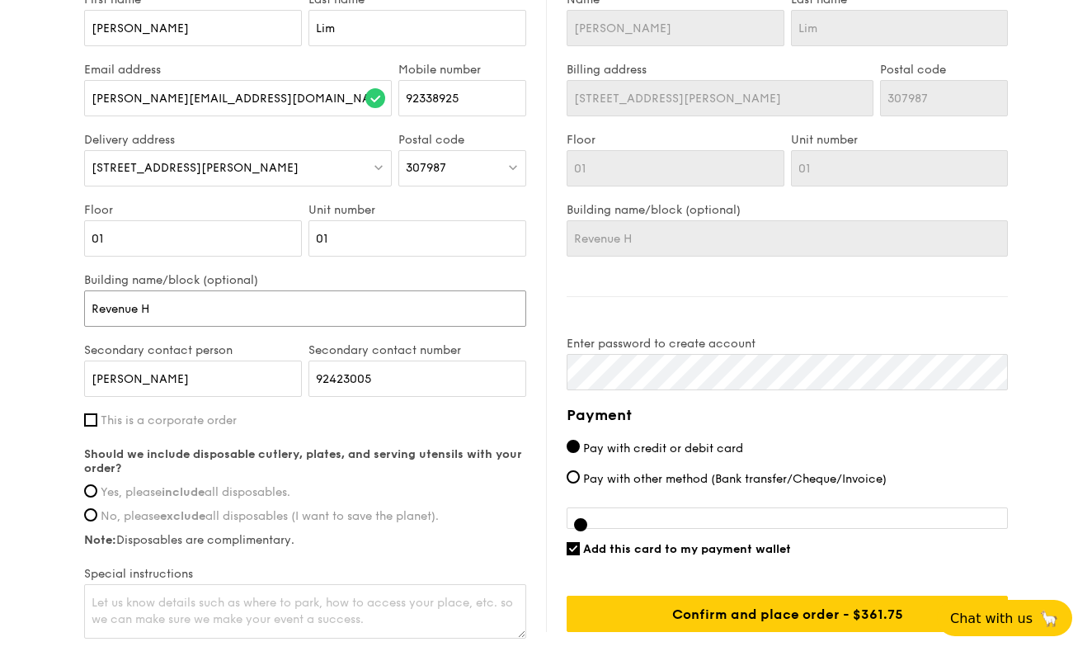
type input "Revenue Ho"
type input "Revenue Hou"
type input "Revenue Hous"
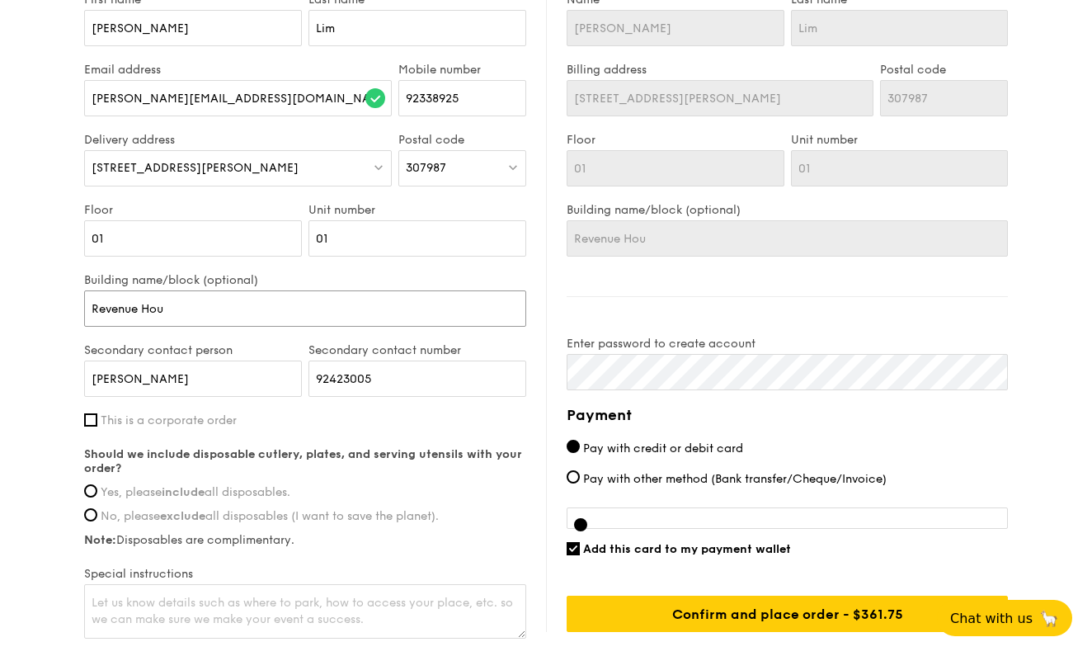
type input "Revenue Hous"
type input "Revenue House"
click at [98, 496] on label "Yes, please include all disposables." at bounding box center [305, 492] width 442 height 14
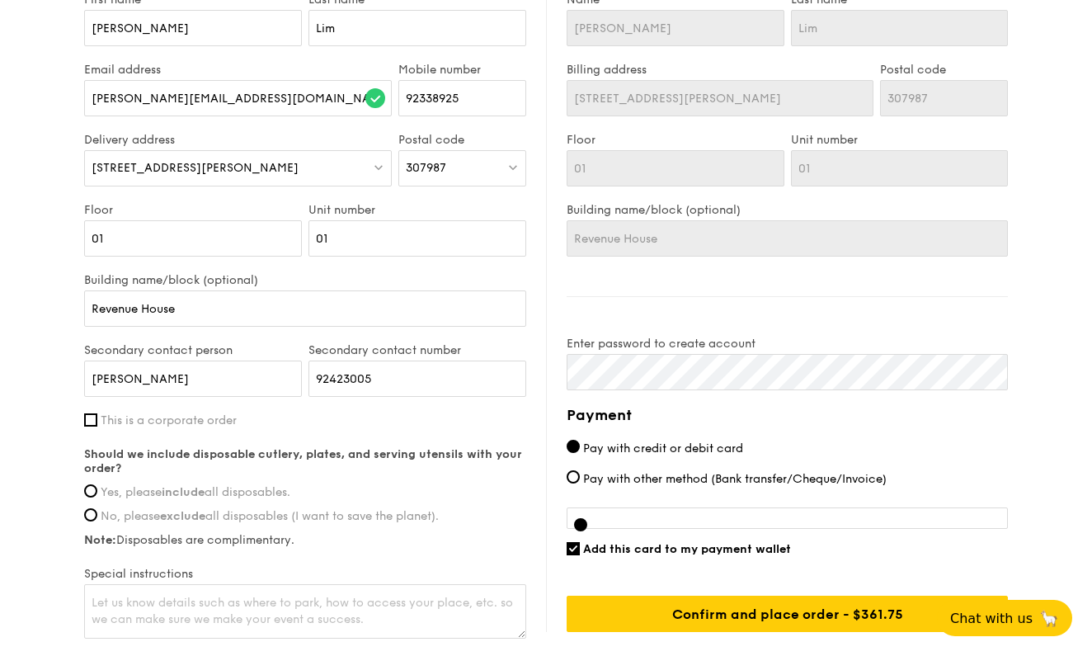
click at [97, 496] on input "Yes, please include all disposables." at bounding box center [90, 490] width 13 height 13
radio input "true"
click at [181, 596] on textarea at bounding box center [305, 611] width 442 height 54
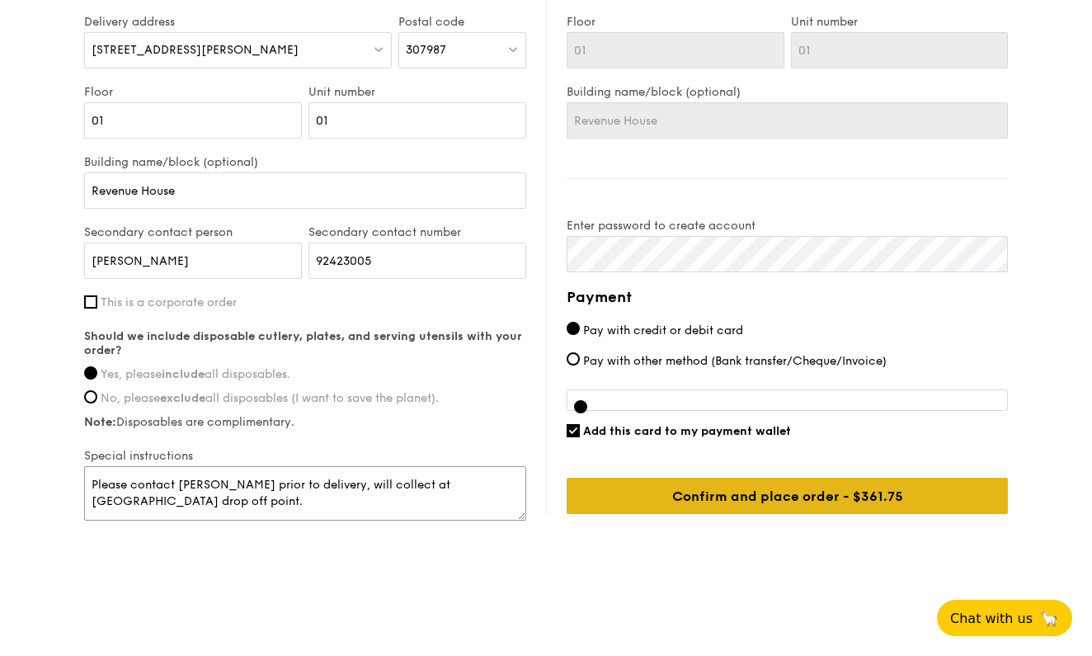
scroll to position [949, 0]
type textarea "Please contact Garry prior to delivery, will collect at Revenue House drop off …"
click at [767, 502] on input "Confirm and place order - $361.75" at bounding box center [787, 496] width 441 height 36
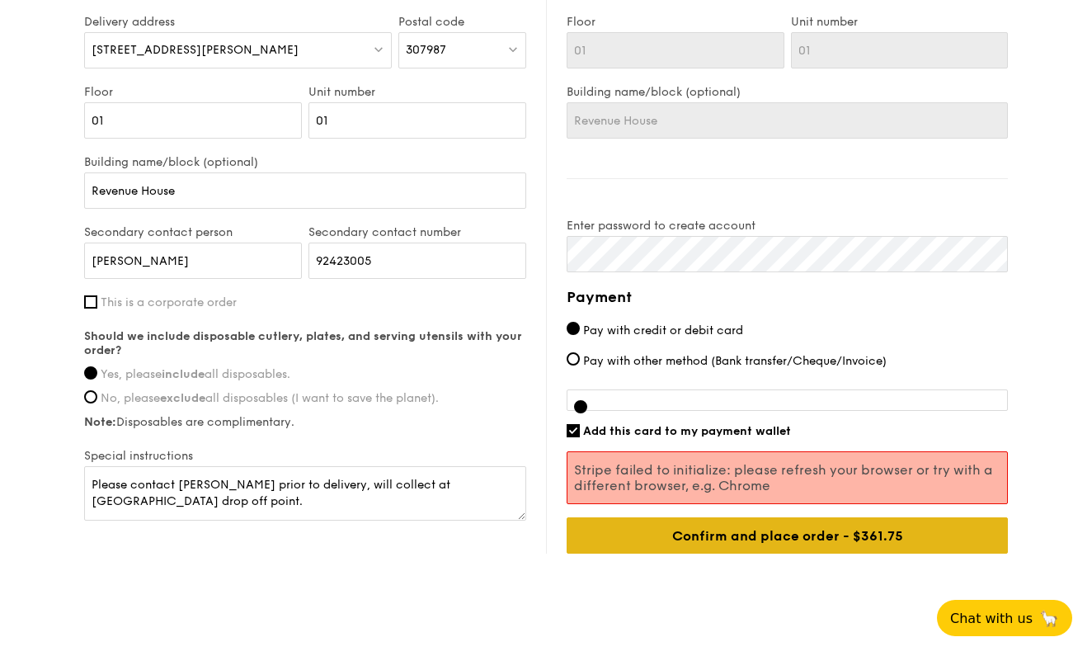
click at [766, 534] on input "Confirm and place order - $361.75" at bounding box center [787, 535] width 441 height 36
click at [765, 537] on input "Confirm and place order - $361.75" at bounding box center [787, 535] width 441 height 36
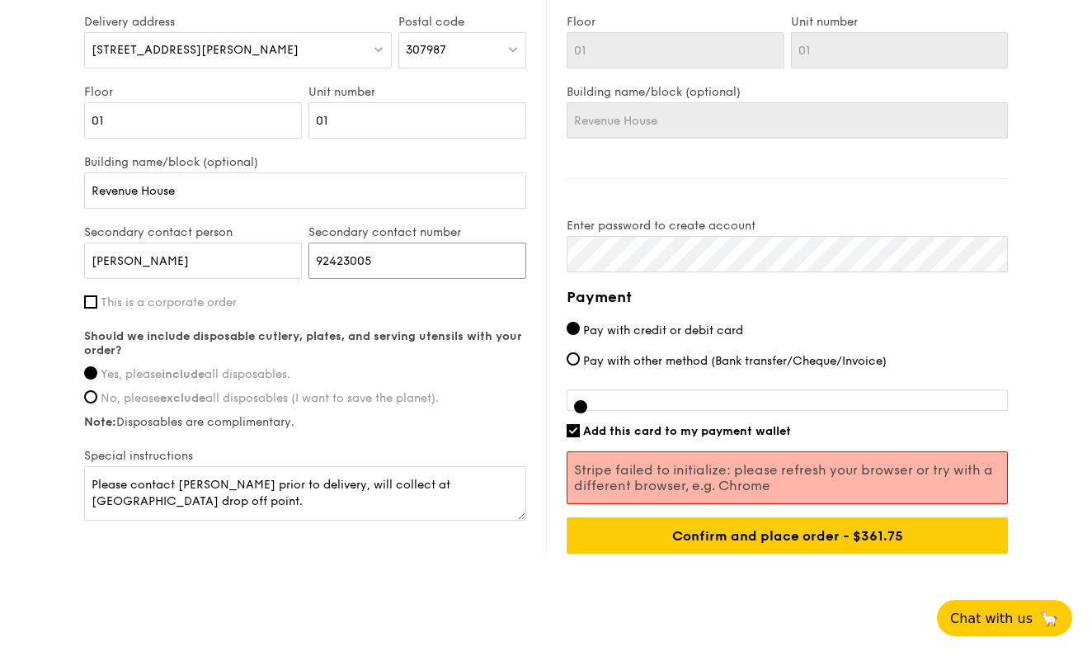
drag, startPoint x: 377, startPoint y: 271, endPoint x: 320, endPoint y: 260, distance: 57.9
click at [320, 260] on input "92423005" at bounding box center [418, 261] width 218 height 36
click at [409, 260] on input "92423005" at bounding box center [418, 261] width 218 height 36
drag, startPoint x: 409, startPoint y: 260, endPoint x: 322, endPoint y: 260, distance: 87.4
click at [322, 260] on input "92423005" at bounding box center [418, 261] width 218 height 36
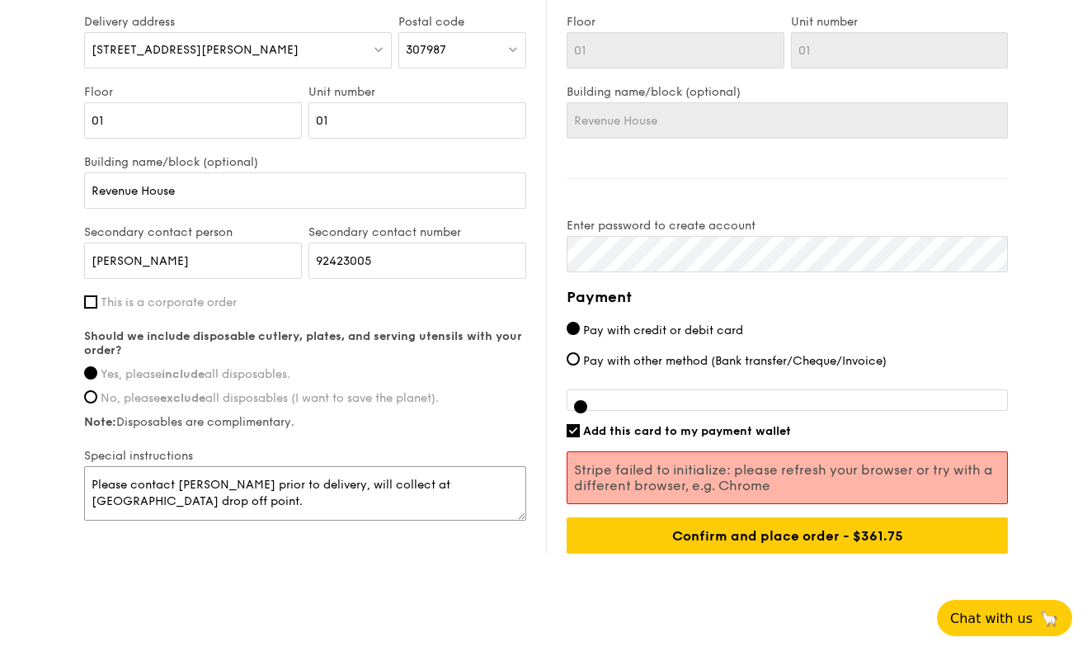
drag, startPoint x: 173, startPoint y: 510, endPoint x: 78, endPoint y: 483, distance: 99.5
